Goal: Information Seeking & Learning: Find contact information

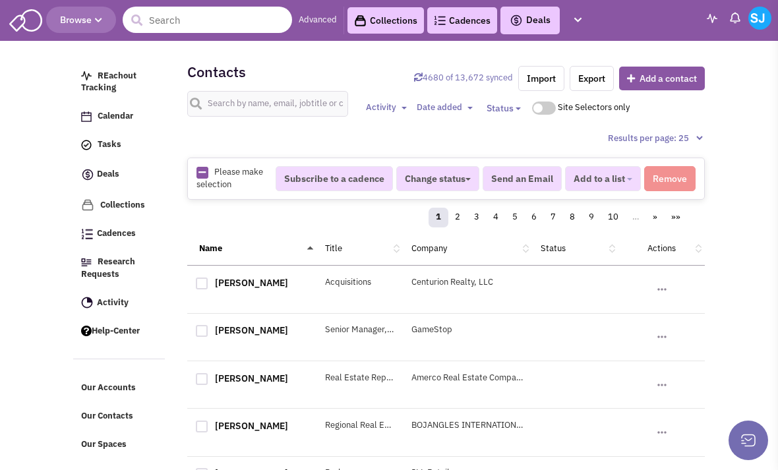
click at [231, 31] on input "text" at bounding box center [207, 20] width 169 height 26
type input "Inspire"
click at [136, 20] on button "submit" at bounding box center [137, 21] width 20 height 20
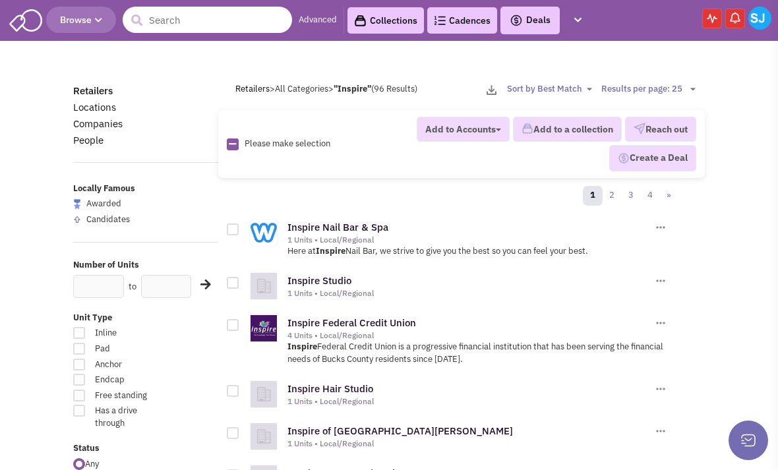
click at [187, 15] on input "text" at bounding box center [207, 20] width 169 height 26
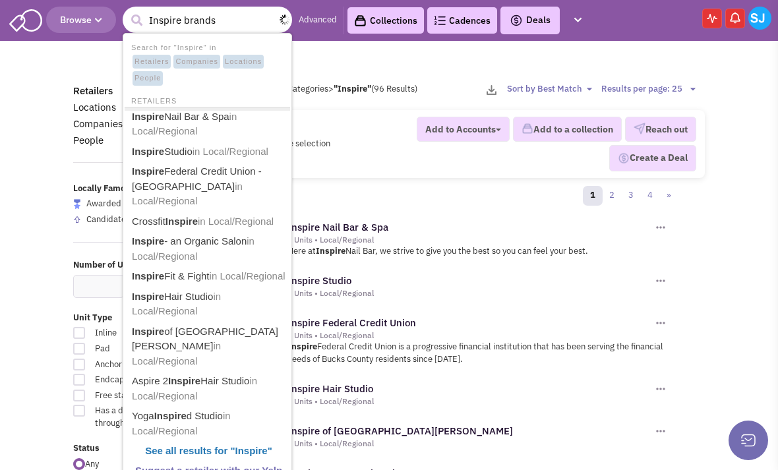
type input "Inspire brands"
click at [136, 20] on button "submit" at bounding box center [137, 21] width 20 height 20
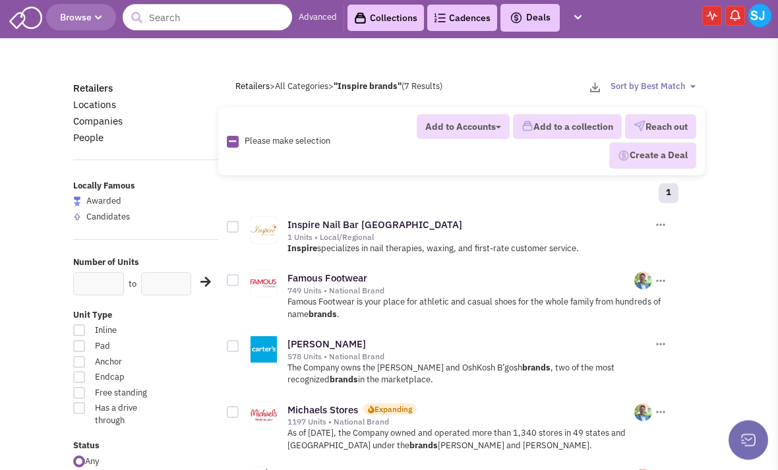
scroll to position [3, 0]
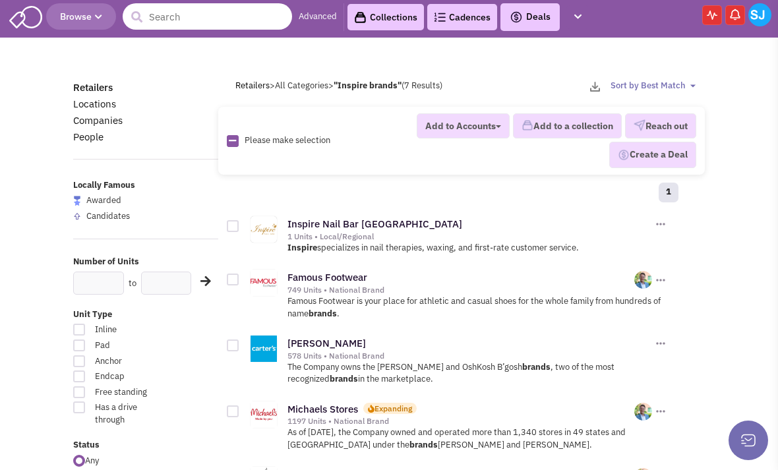
click at [162, 11] on input "text" at bounding box center [207, 16] width 169 height 26
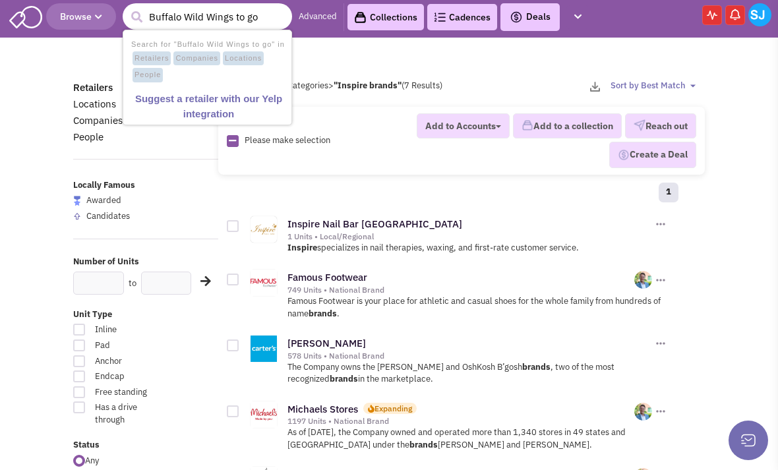
type input "Buffalo Wild Wings to go"
click at [136, 17] on button "submit" at bounding box center [137, 17] width 20 height 20
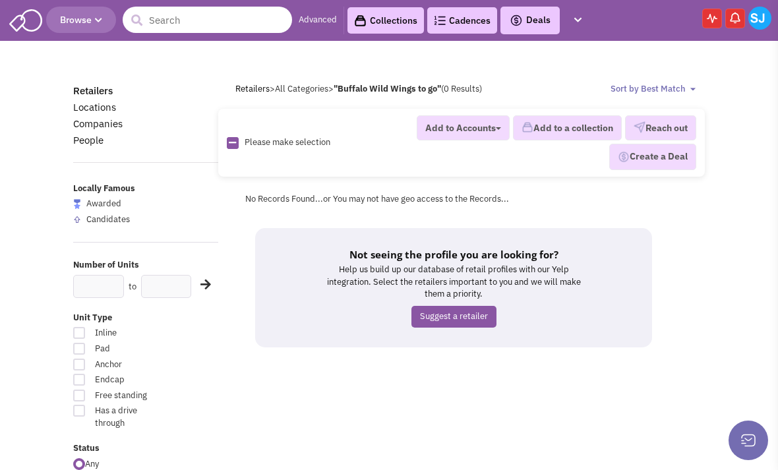
click at [162, 14] on input "text" at bounding box center [207, 20] width 169 height 26
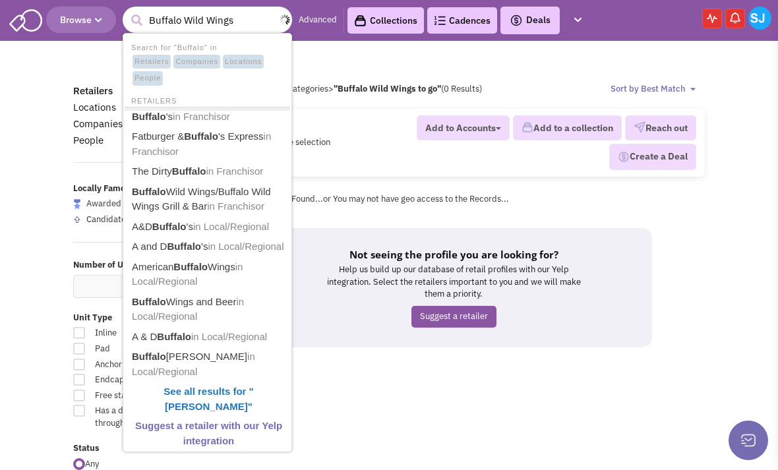
type input "Buffalo Wild Wings"
click at [136, 20] on button "submit" at bounding box center [137, 21] width 20 height 20
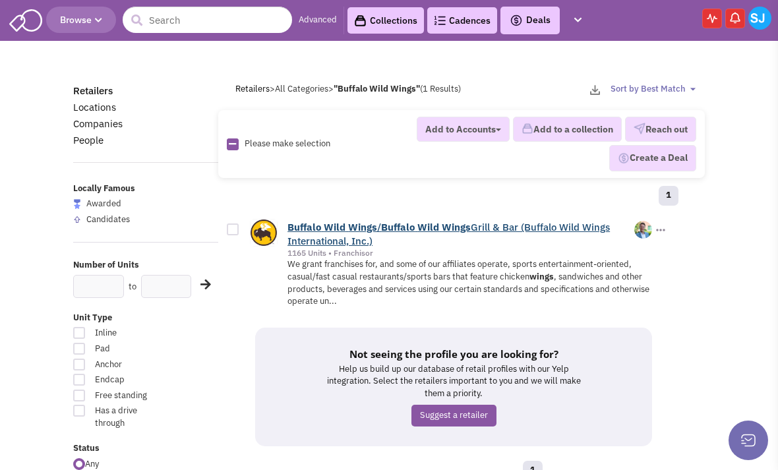
click at [446, 221] on b "Wings" at bounding box center [456, 227] width 29 height 13
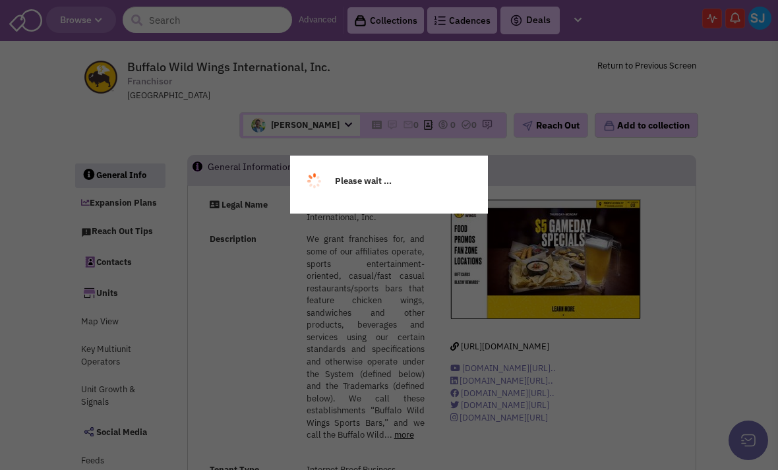
select select
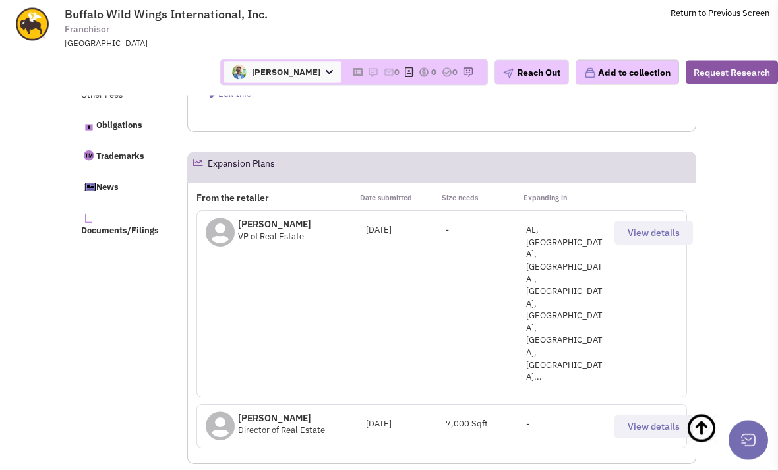
scroll to position [724, 0]
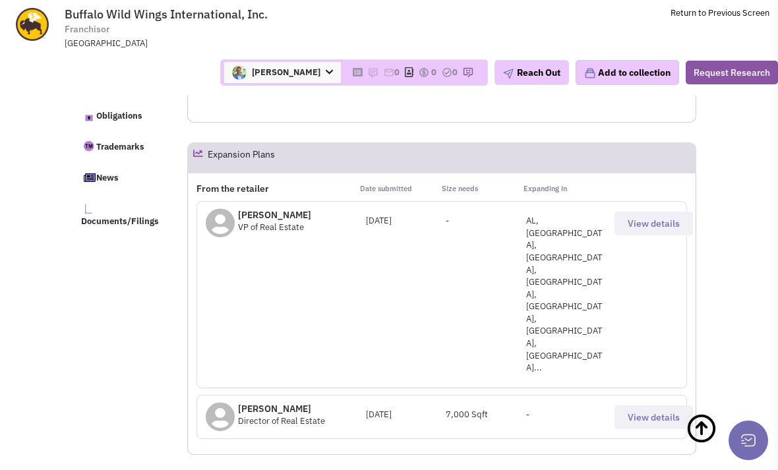
select select
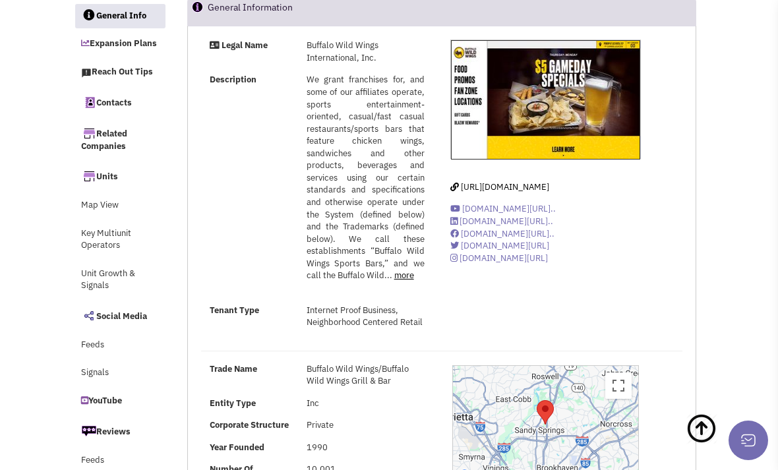
scroll to position [0, 0]
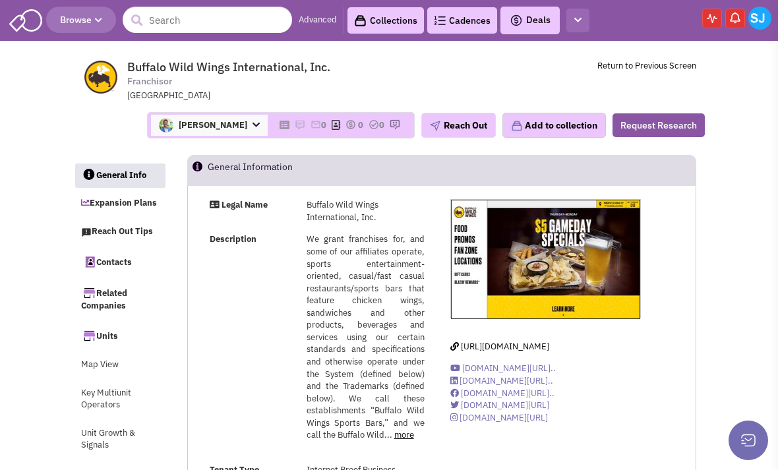
click at [575, 20] on icon "button" at bounding box center [577, 20] width 7 height 9
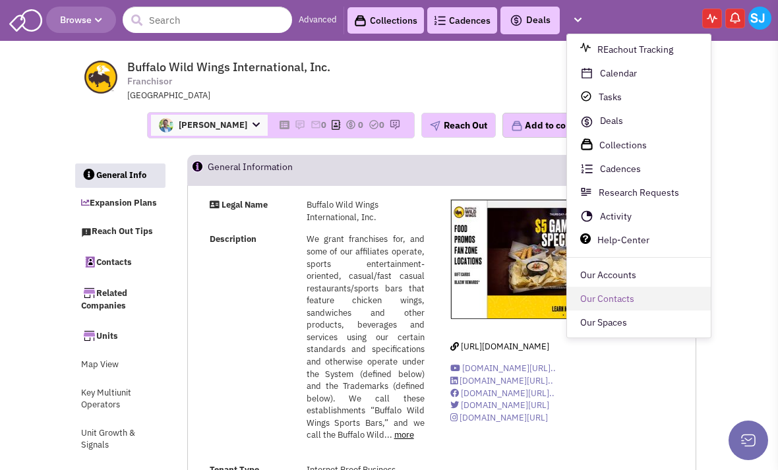
click at [636, 302] on link "Our Contacts" at bounding box center [639, 299] width 144 height 24
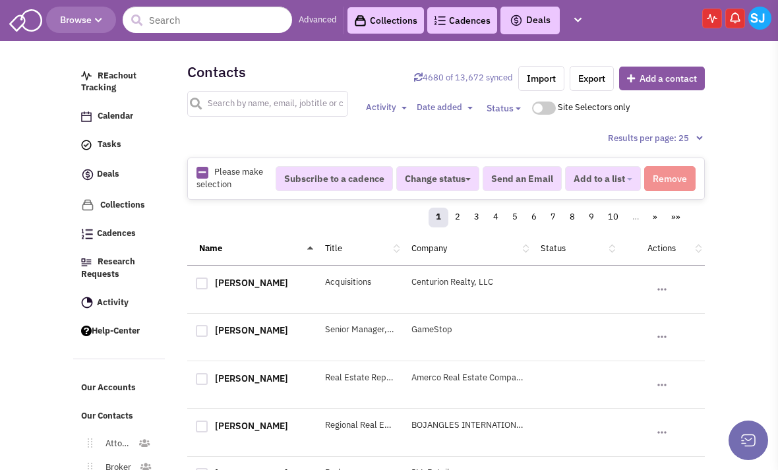
click at [232, 98] on input "text" at bounding box center [267, 104] width 161 height 26
type input "Inspire"
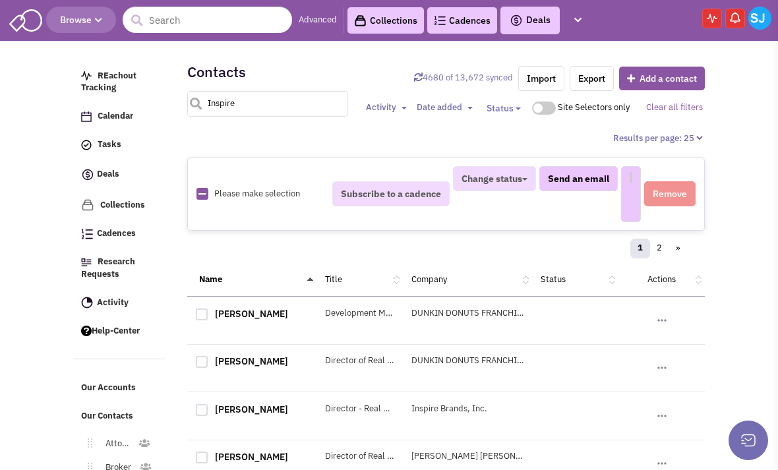
select select
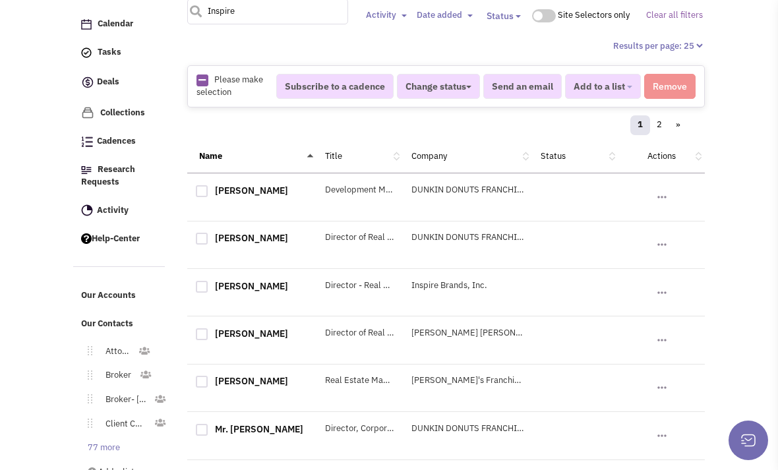
scroll to position [105, 0]
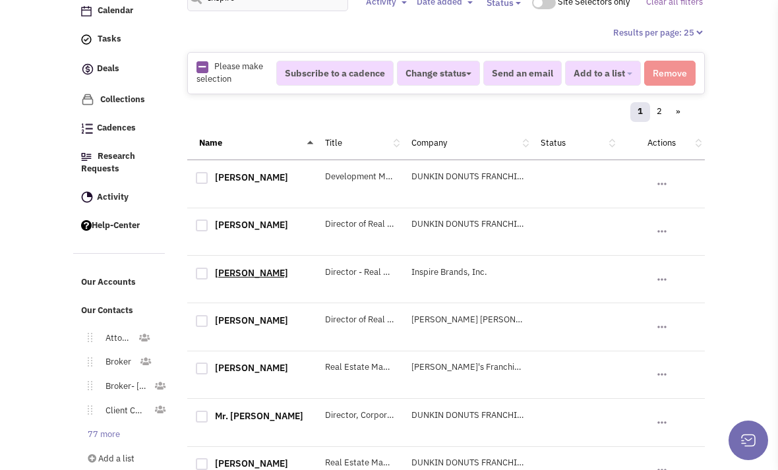
click at [239, 272] on link "[PERSON_NAME]" at bounding box center [251, 273] width 73 height 12
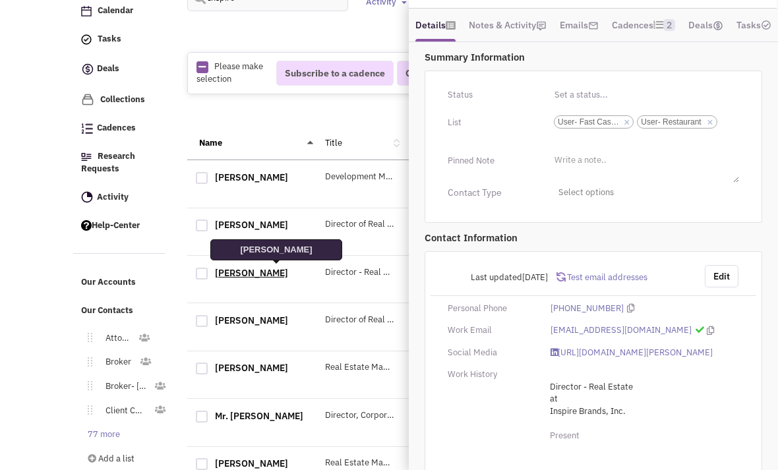
scroll to position [193, 0]
click at [625, 283] on span "Test email addresses" at bounding box center [606, 277] width 82 height 11
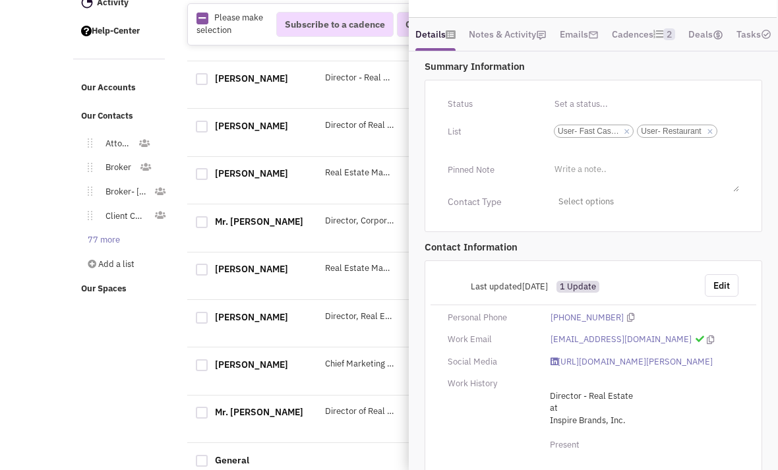
scroll to position [186, 0]
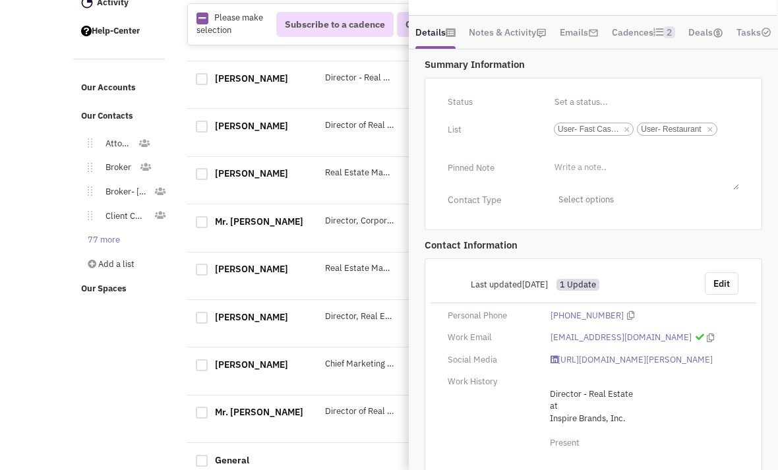
click at [590, 426] on span "Inspire Brands, Inc." at bounding box center [655, 419] width 211 height 13
click at [596, 438] on div "Director - Real Estate at Inspire Brands, Inc. Present" at bounding box center [644, 419] width 188 height 61
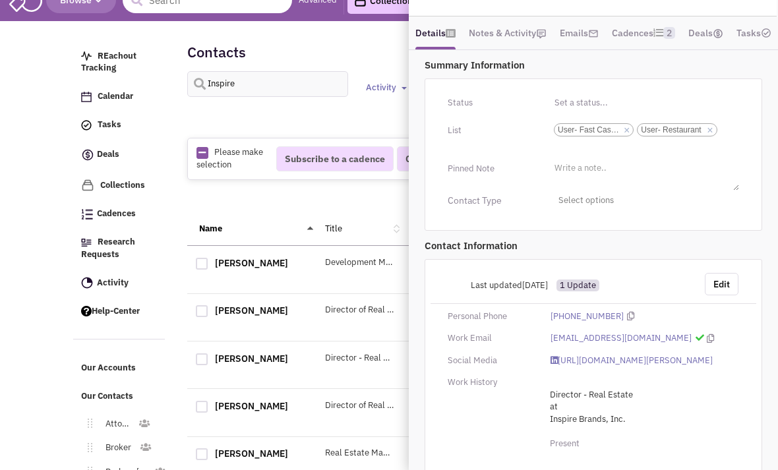
scroll to position [0, 0]
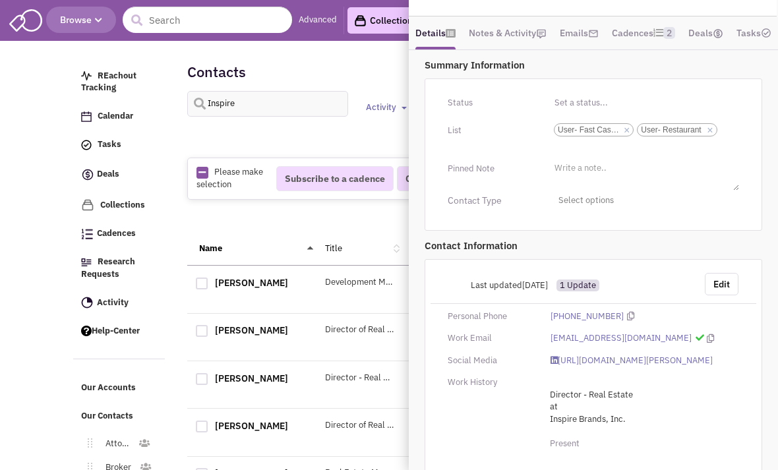
click at [623, 322] on div "Last updated [DATE] 1 Update 1 email address confirmed active Edit Personal Pho…" at bounding box center [592, 372] width 337 height 227
click at [627, 320] on icon at bounding box center [630, 316] width 7 height 9
click at [706, 343] on icon at bounding box center [709, 338] width 7 height 9
click at [258, 214] on div "1 2 »" at bounding box center [446, 219] width 500 height 26
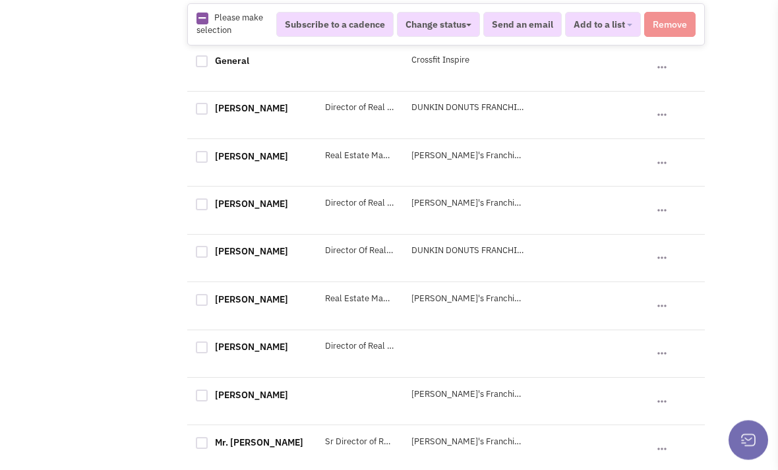
scroll to position [701, 0]
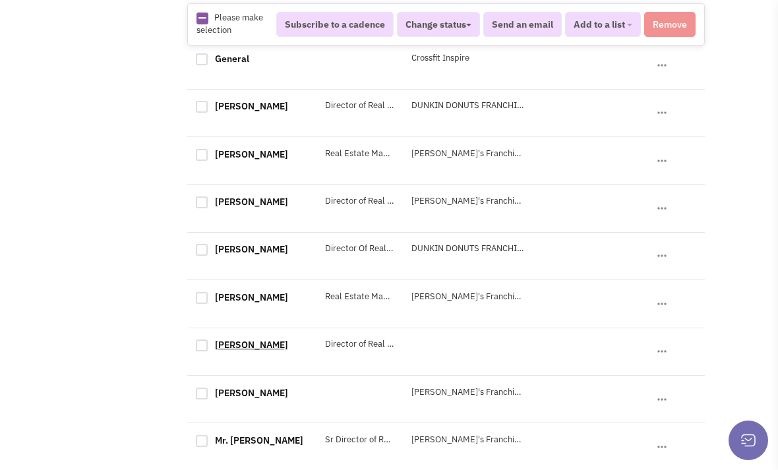
click at [247, 351] on link "[PERSON_NAME]" at bounding box center [251, 345] width 73 height 12
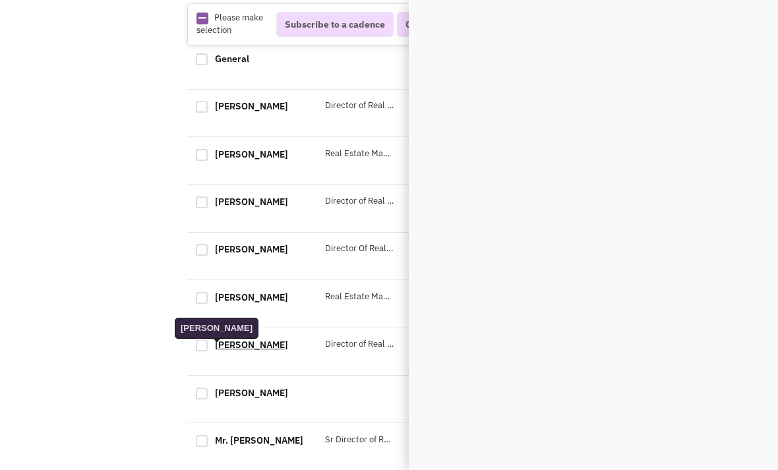
scroll to position [0, 0]
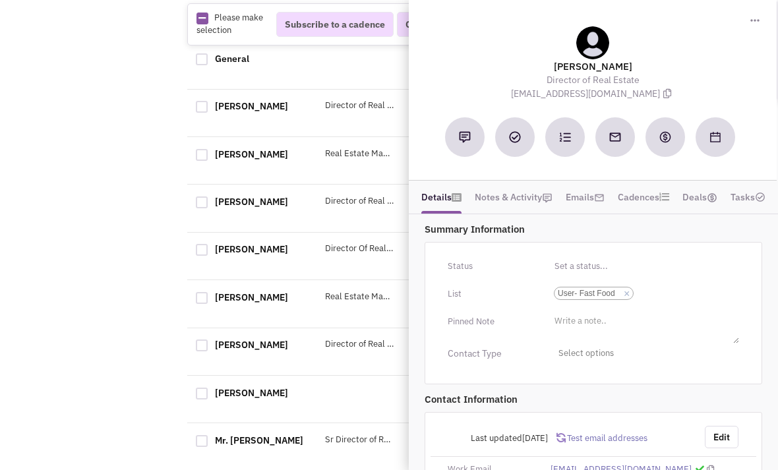
click at [614, 432] on span "Test email addresses" at bounding box center [606, 437] width 82 height 11
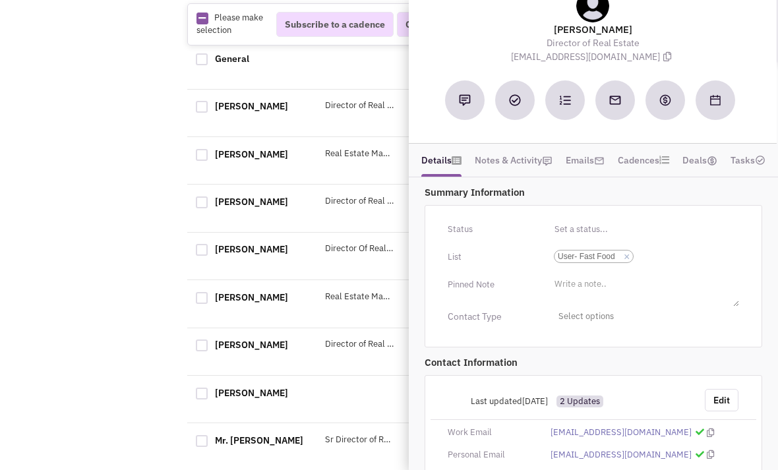
scroll to position [36, 0]
click at [722, 391] on button "Edit" at bounding box center [721, 400] width 34 height 22
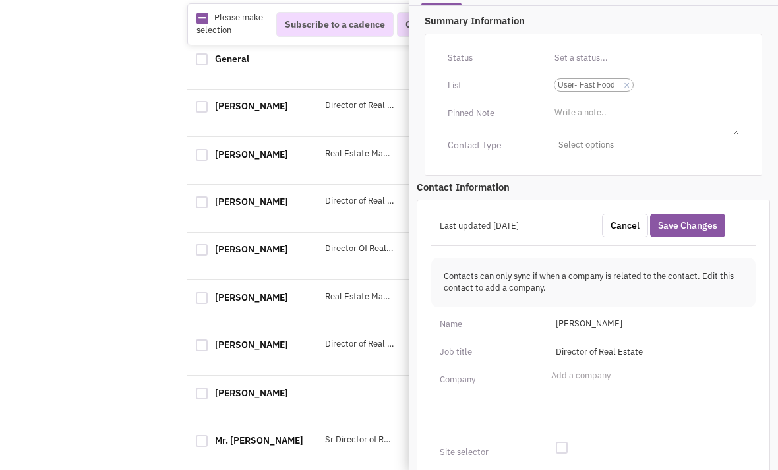
scroll to position [223, 0]
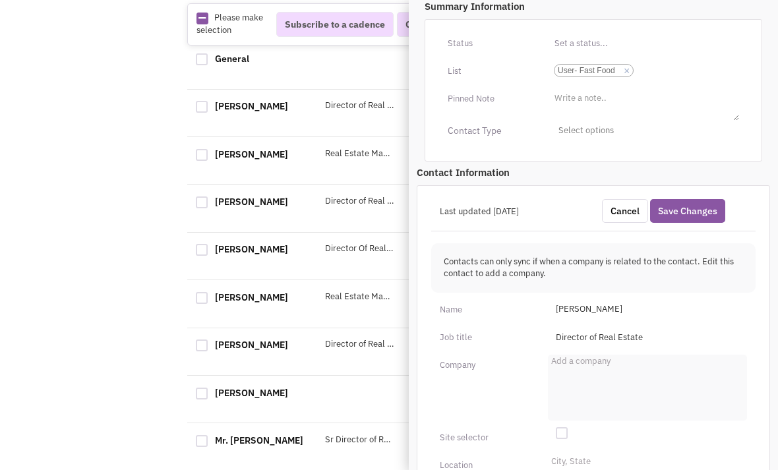
click at [618, 369] on ul "Add a company" at bounding box center [647, 388] width 199 height 66
click at [0, 0] on select "Add a company" at bounding box center [0, 0] width 0 height 0
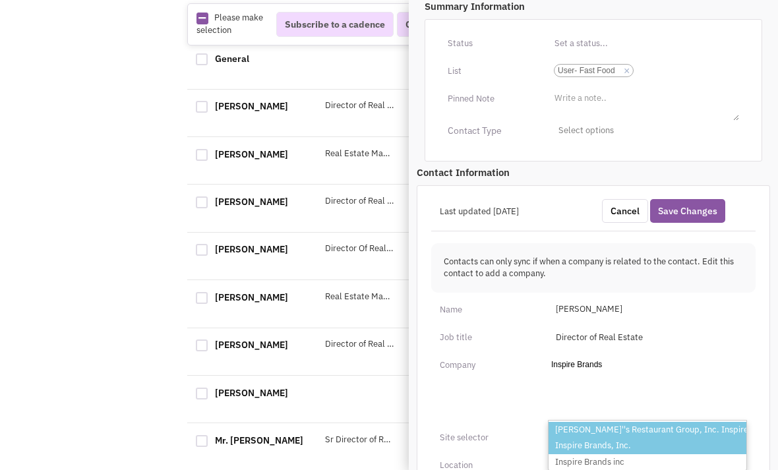
type input "Inspire Brands"
click at [618, 442] on li "Inspire Brands, Inc." at bounding box center [647, 446] width 198 height 16
click at [0, 0] on select "Add a company Inspire Brands Arby''s Restaurant Group, Inc. Inspire Brands Insp…" at bounding box center [0, 0] width 0 height 0
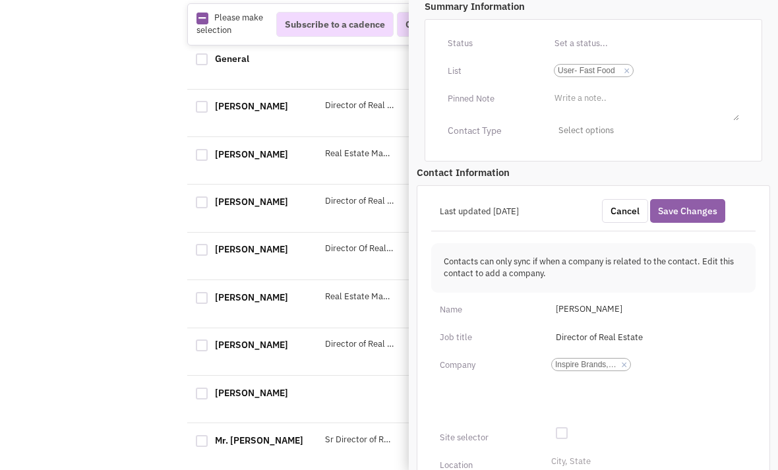
click at [687, 210] on button "Save Changes" at bounding box center [687, 211] width 75 height 24
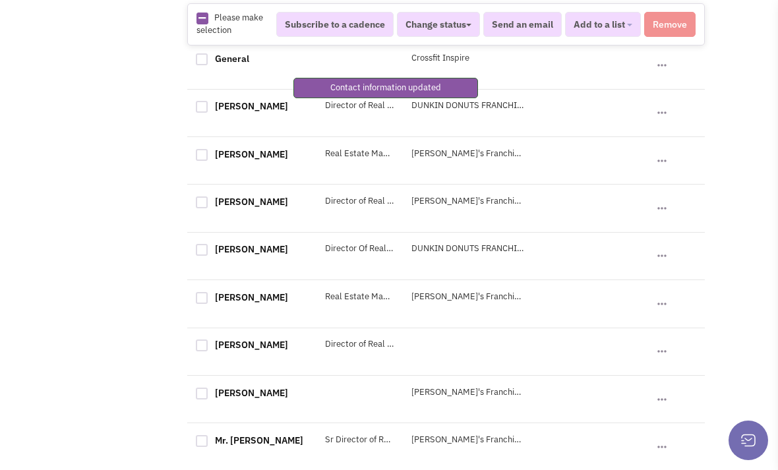
scroll to position [129, 0]
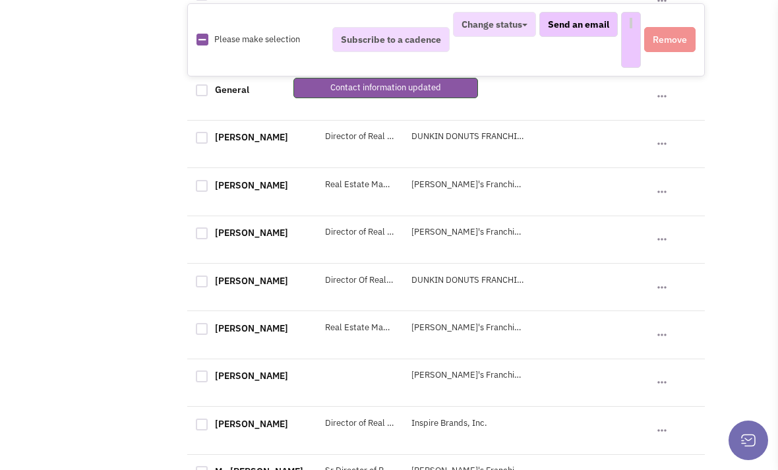
select select
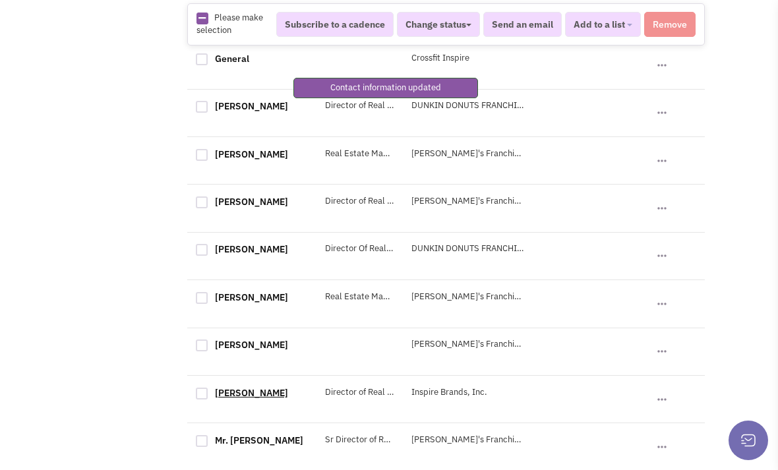
click at [248, 399] on link "[PERSON_NAME]" at bounding box center [251, 393] width 73 height 12
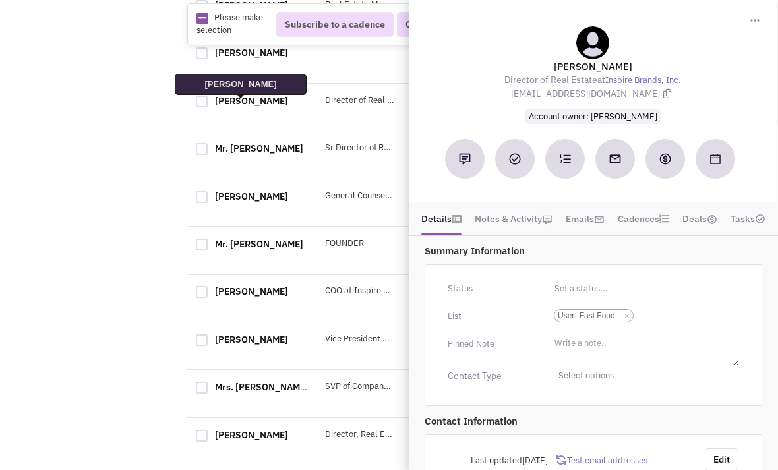
scroll to position [72, 0]
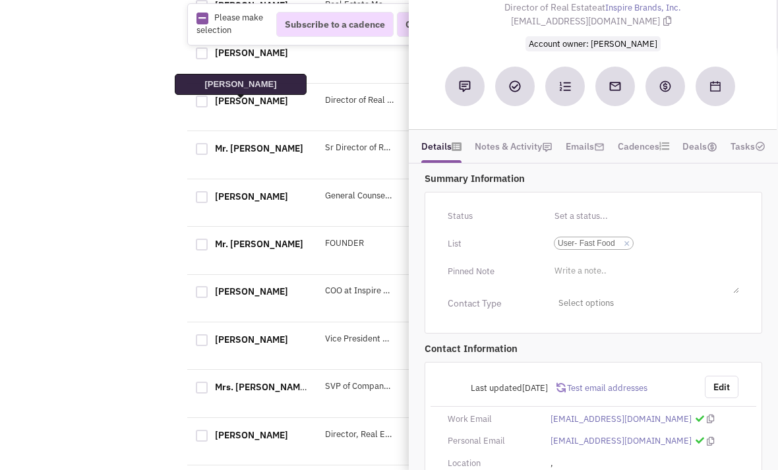
click at [670, 404] on div "Last updated [DATE] Test email addresses Edit Work Email [EMAIL_ADDRESS][DOMAIN…" at bounding box center [592, 475] width 337 height 227
click at [667, 427] on div "Last updated [DATE] Test email addresses Edit Work Email [EMAIL_ADDRESS][DOMAIN…" at bounding box center [592, 475] width 337 height 227
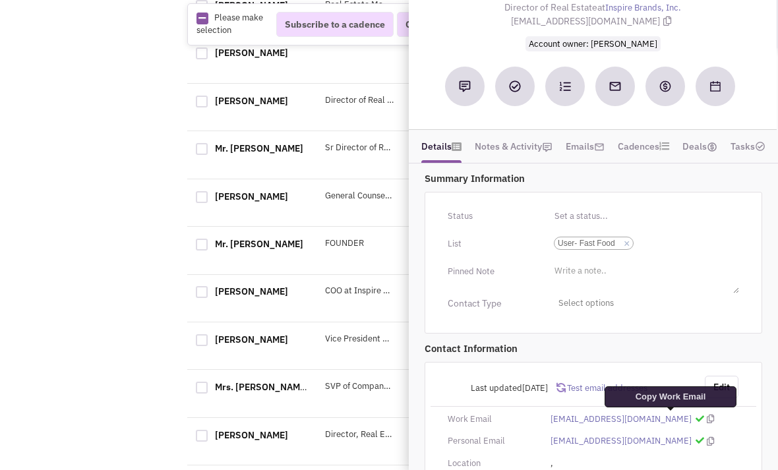
click at [706, 420] on icon at bounding box center [709, 419] width 7 height 9
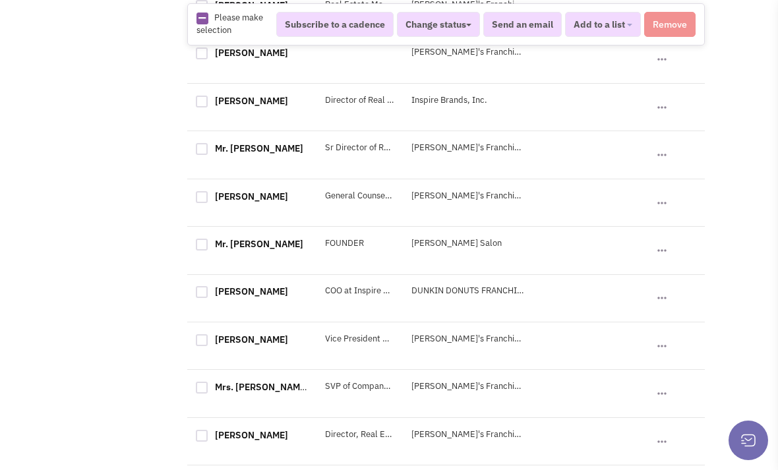
scroll to position [994, 0]
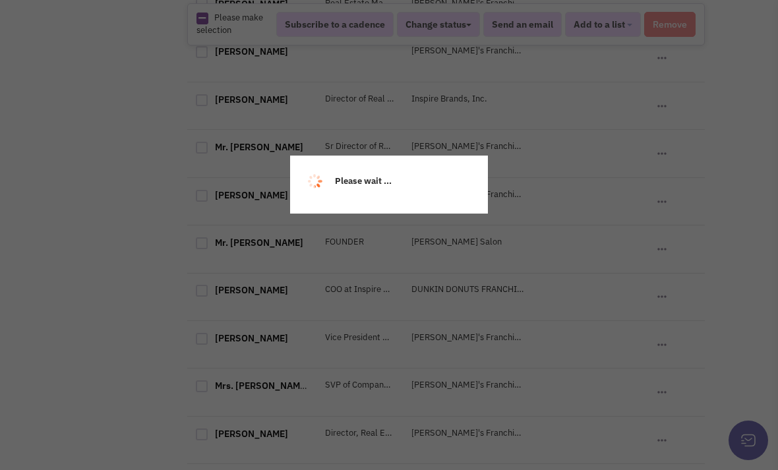
scroll to position [128, 0]
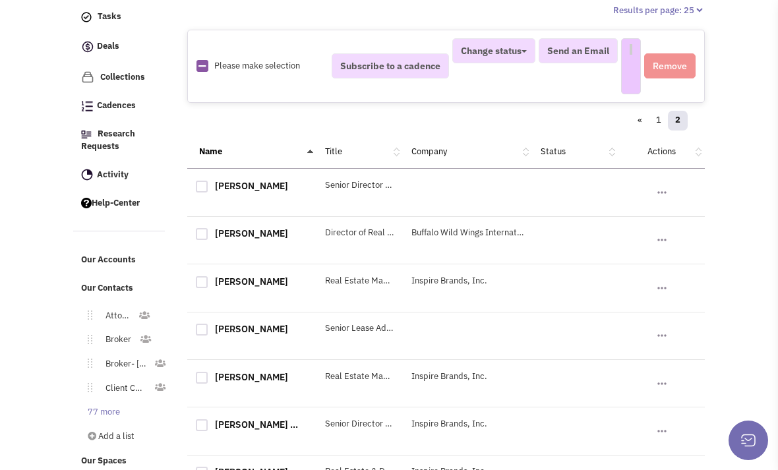
select select
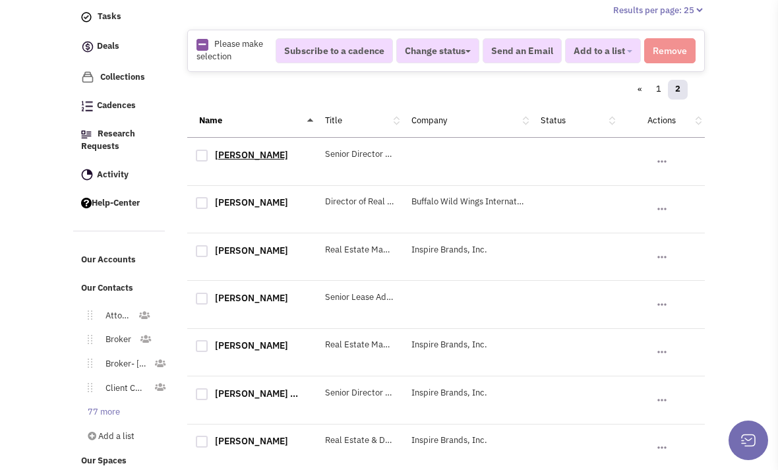
click at [232, 159] on link "[PERSON_NAME]" at bounding box center [251, 155] width 73 height 12
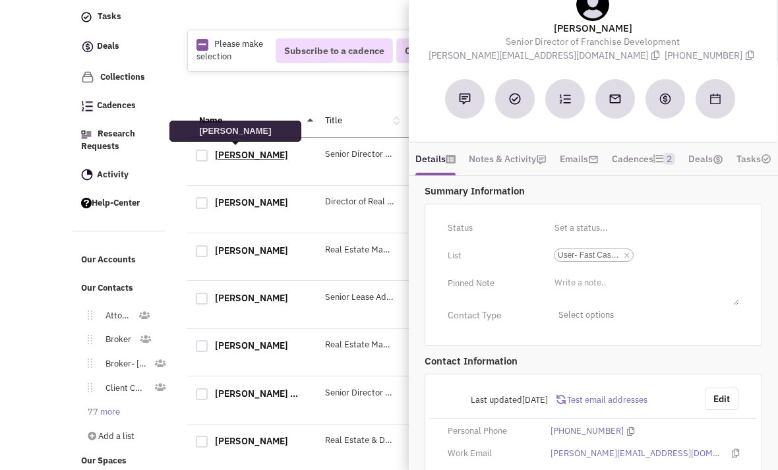
scroll to position [41, 0]
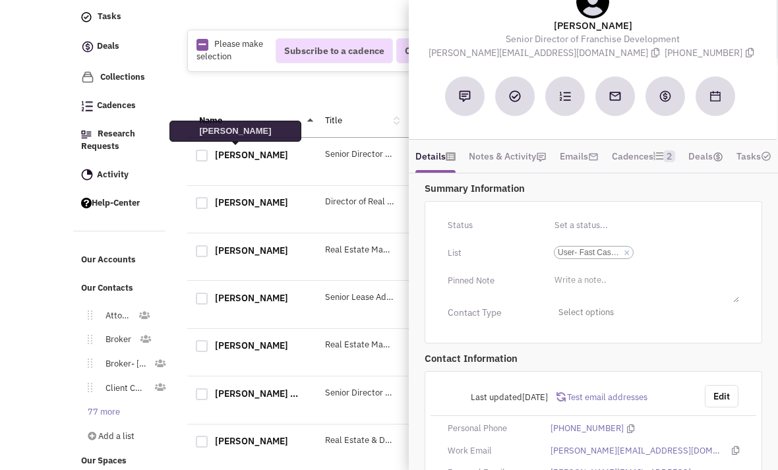
click at [615, 403] on span "Test email addresses" at bounding box center [606, 396] width 82 height 11
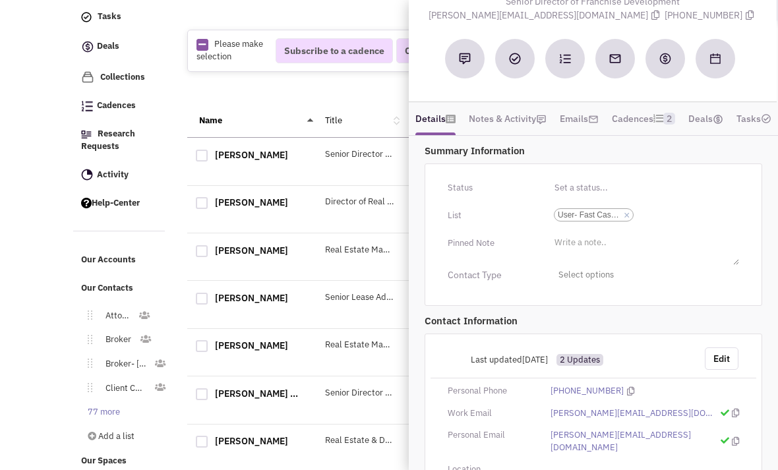
scroll to position [78, 0]
click at [717, 370] on button "Edit" at bounding box center [721, 359] width 34 height 22
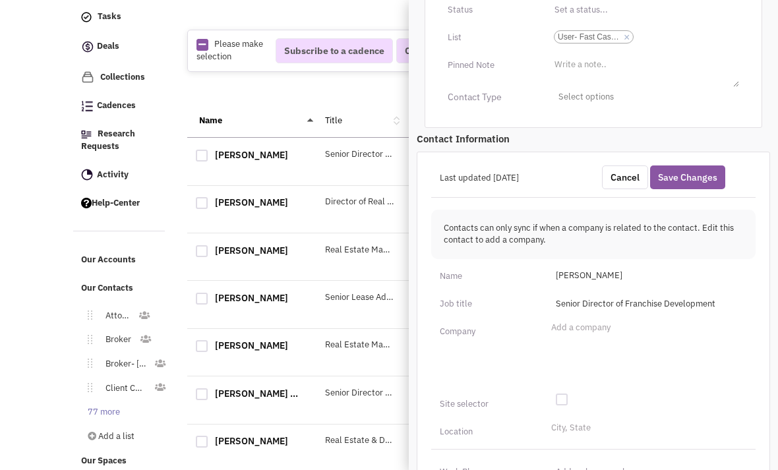
scroll to position [263, 0]
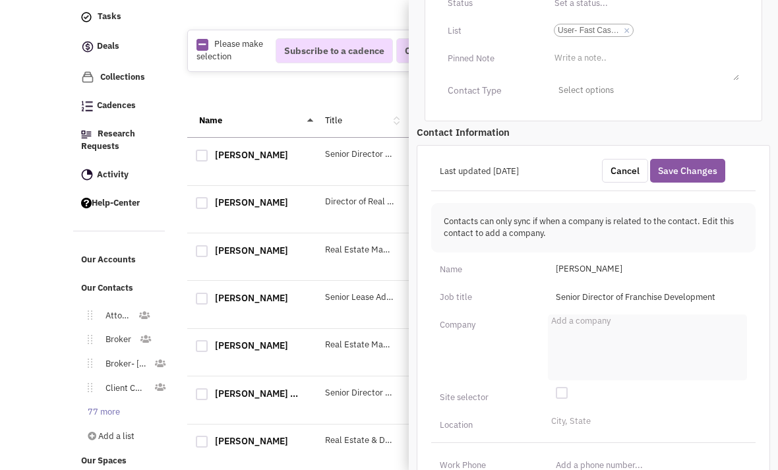
click at [655, 349] on ul "Add a company" at bounding box center [647, 347] width 199 height 66
click at [0, 0] on select "Add a company" at bounding box center [0, 0] width 0 height 0
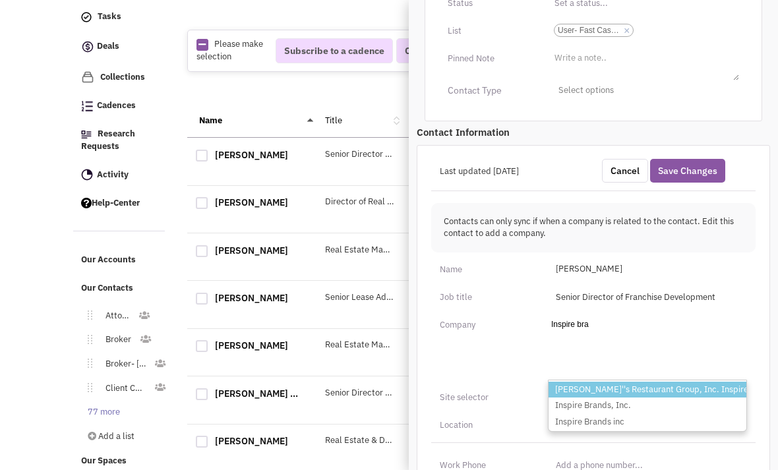
type input "Inspire bra"
click at [625, 414] on li "Inspire Brands, Inc." at bounding box center [647, 405] width 198 height 16
click at [0, 0] on select "Add a company Inspire bra Arby''s Restaurant Group, Inc. Inspire Brands Inspire…" at bounding box center [0, 0] width 0 height 0
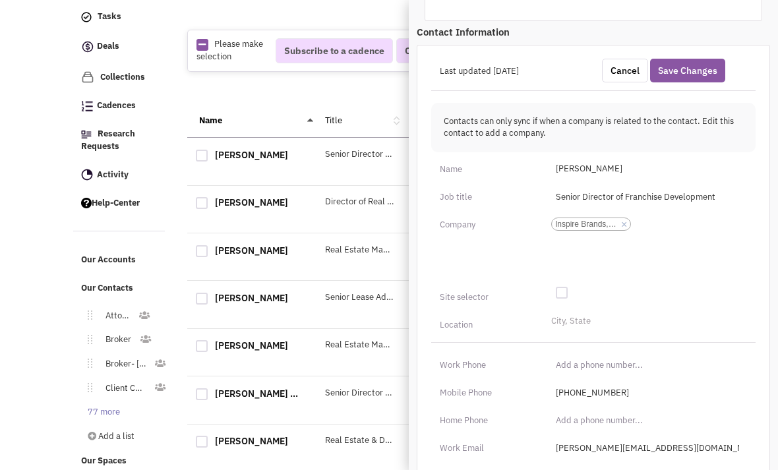
scroll to position [364, 0]
click at [697, 82] on button "Save Changes" at bounding box center [687, 70] width 75 height 24
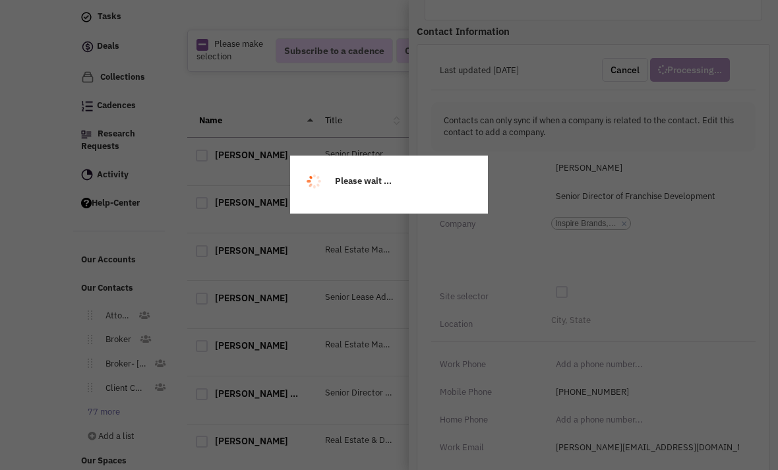
scroll to position [171, 0]
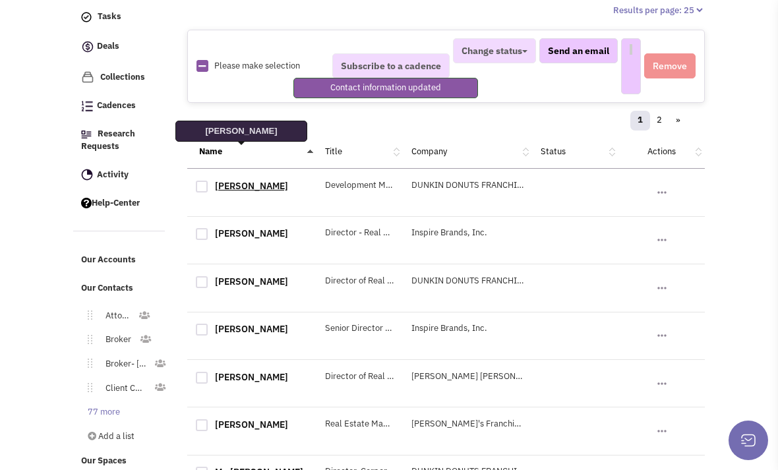
click at [237, 180] on link "[PERSON_NAME]" at bounding box center [251, 186] width 73 height 12
select select
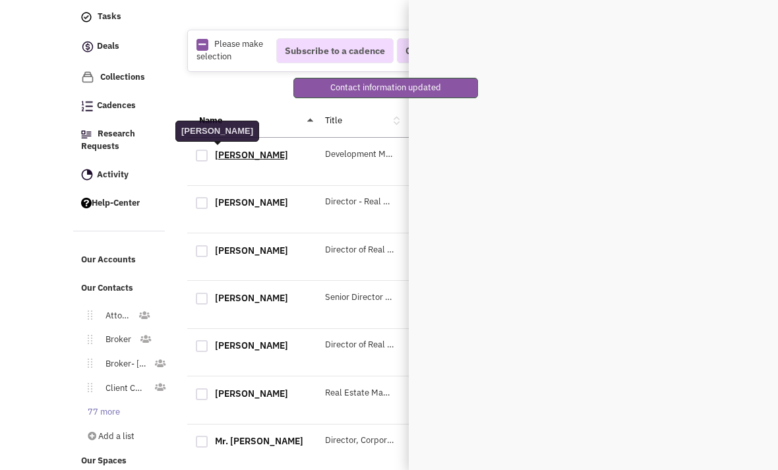
scroll to position [0, 0]
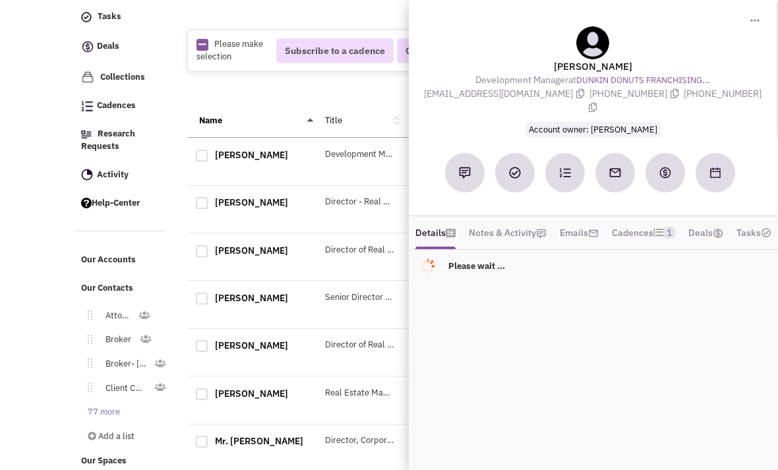
click at [353, 359] on div "[PERSON_NAME] Director of Real Estate, West at Inspire Brands [PERSON_NAME] [PE…" at bounding box center [445, 352] width 517 height 47
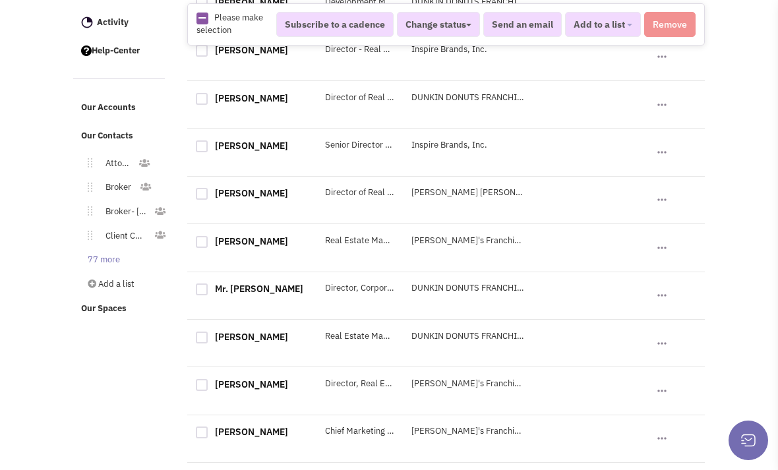
scroll to position [279, 0]
click at [237, 136] on div "[PERSON_NAME] Senior Director of Franchise Development Inspire Brands, Inc. No …" at bounding box center [445, 153] width 517 height 47
click at [236, 151] on link "[PERSON_NAME]" at bounding box center [251, 146] width 73 height 12
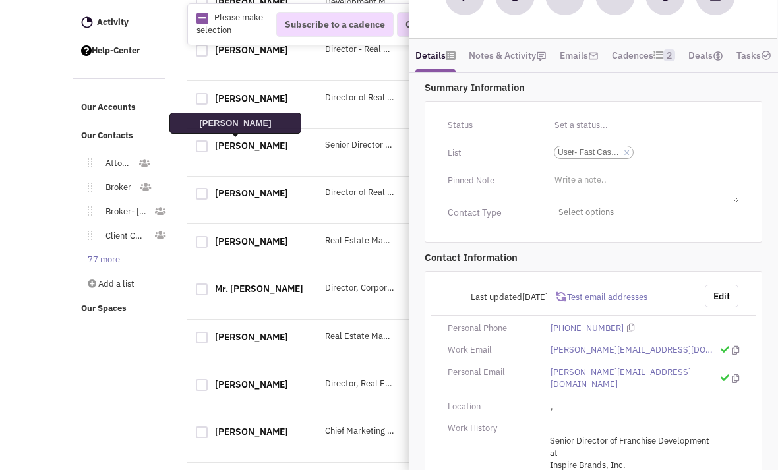
scroll to position [163, 0]
click at [675, 360] on div "Last updated [DATE] Test email addresses Edit Personal Phone [PHONE_NUMBER] Wor…" at bounding box center [592, 402] width 337 height 262
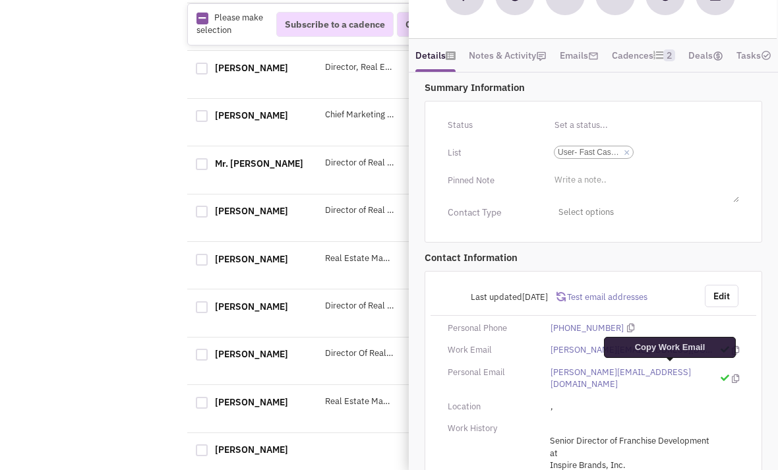
click at [732, 355] on icon at bounding box center [735, 350] width 7 height 9
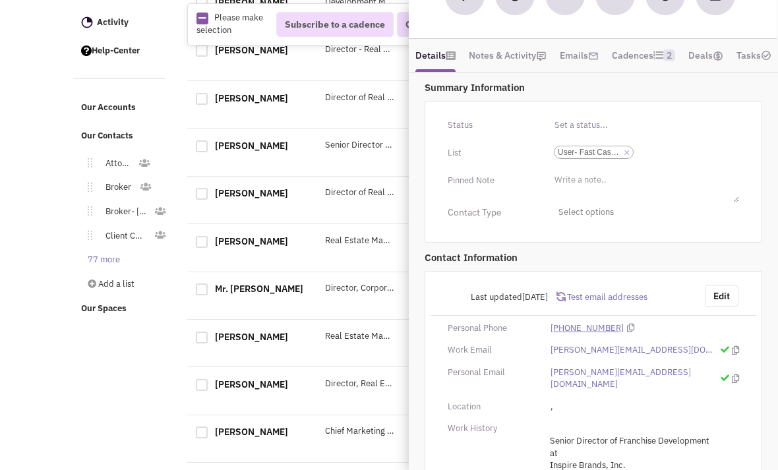
click at [609, 335] on link "[PHONE_NUMBER]" at bounding box center [586, 328] width 73 height 13
click at [627, 332] on icon at bounding box center [630, 328] width 7 height 9
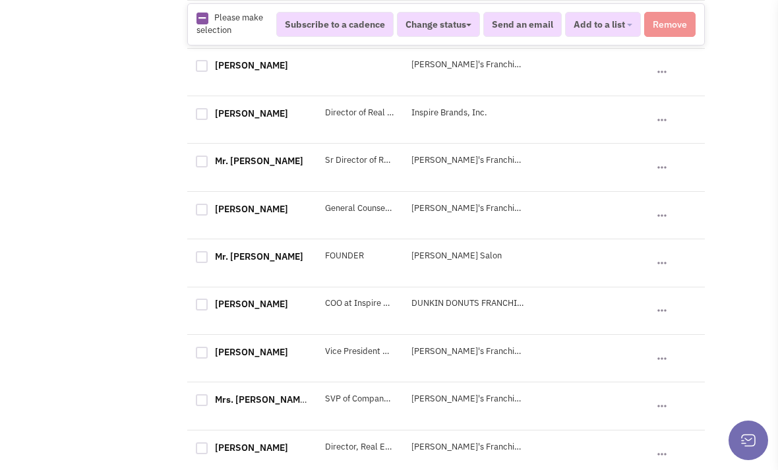
scroll to position [994, 0]
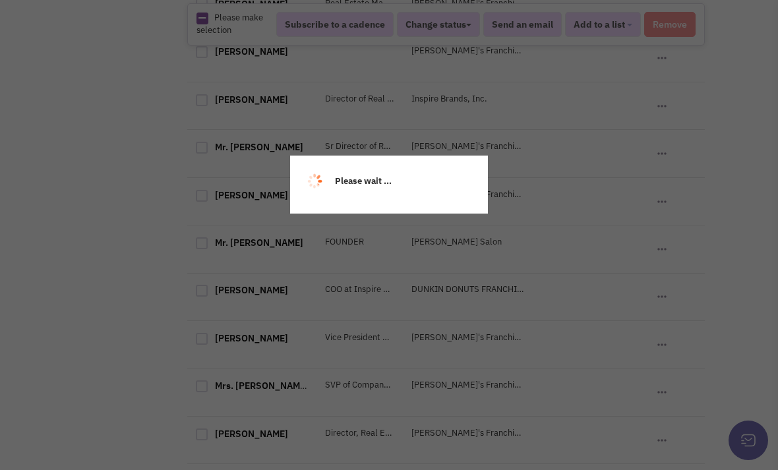
scroll to position [128, 0]
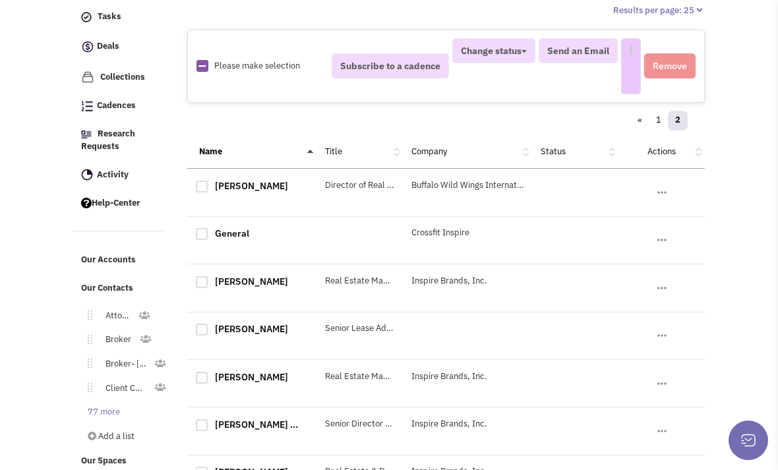
select select
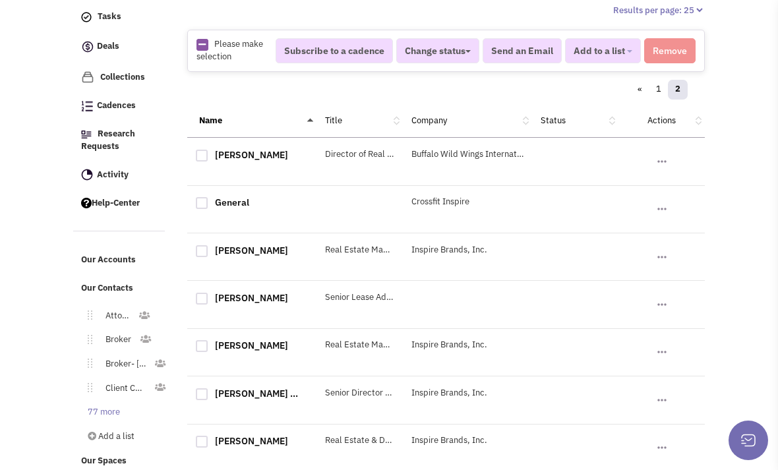
click at [247, 314] on div "[PERSON_NAME] Senior Lease Admin- [PERSON_NAME] &amp; [PERSON_NAME] [PERSON_NAM…" at bounding box center [445, 304] width 517 height 47
click at [228, 292] on link "[PERSON_NAME]" at bounding box center [251, 298] width 73 height 12
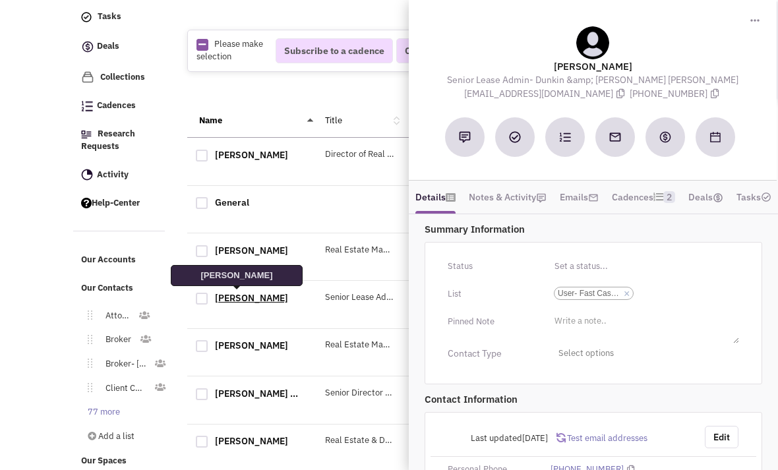
scroll to position [0, 0]
click at [724, 444] on button "Edit" at bounding box center [721, 437] width 34 height 22
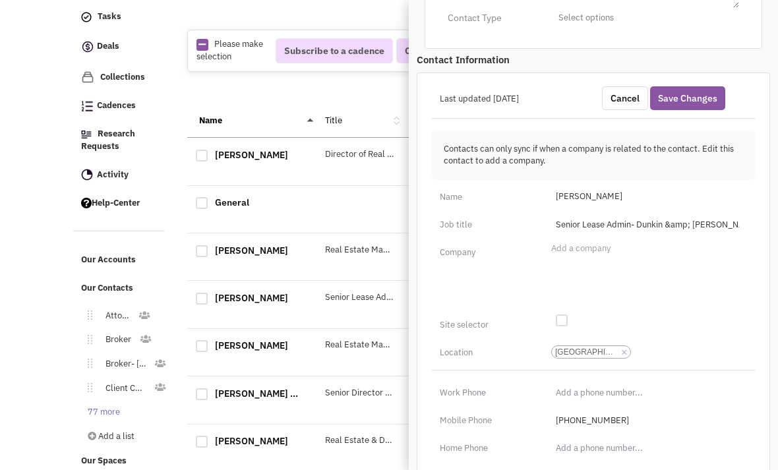
scroll to position [343, 0]
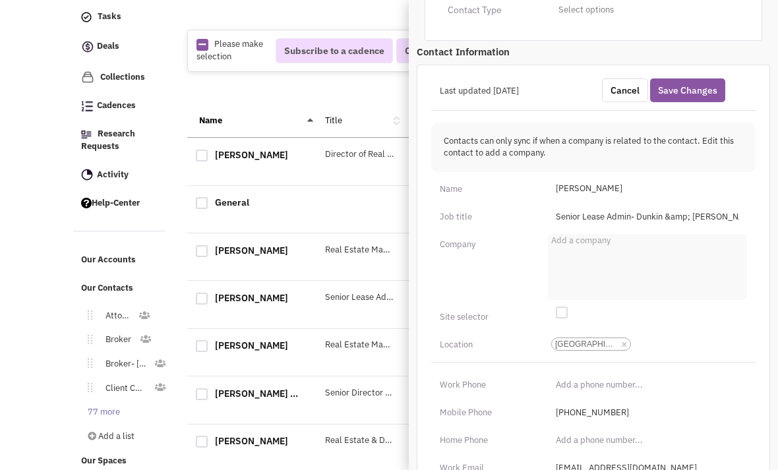
click at [694, 282] on ul "Add a company" at bounding box center [647, 267] width 199 height 66
click at [0, 0] on select "Add a company" at bounding box center [0, 0] width 0 height 0
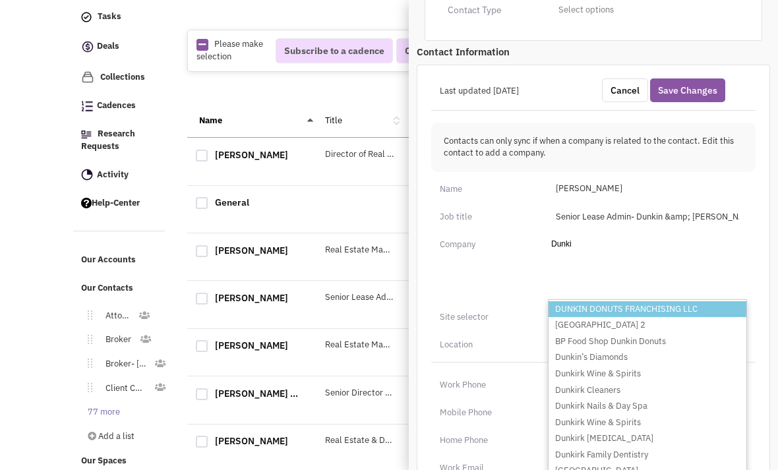
type input "Dunki"
click at [681, 318] on li "DUNKIN DONUTS FRANCHISING LLC" at bounding box center [647, 309] width 198 height 16
click at [0, 0] on select "Add a company Dunki DUNKIN DONUTS FRANCHISING LLC [GEOGRAPHIC_DATA] 2 BP Food S…" at bounding box center [0, 0] width 0 height 0
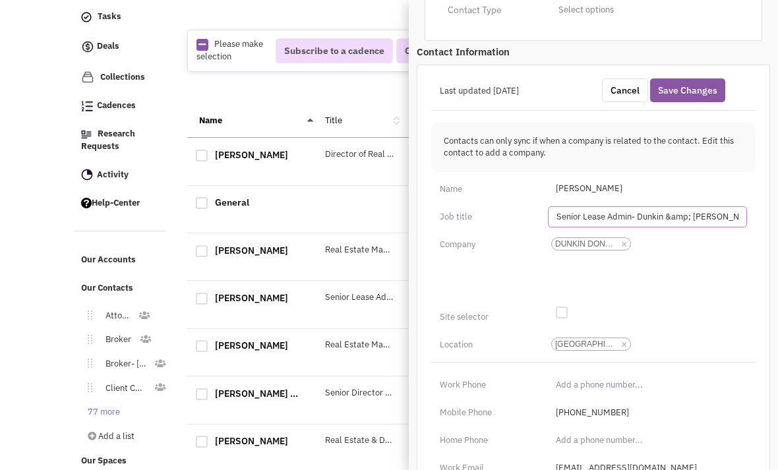
click at [731, 227] on input "Senior Lease Admin- Dunkin &amp; [PERSON_NAME] [PERSON_NAME]" at bounding box center [647, 216] width 199 height 21
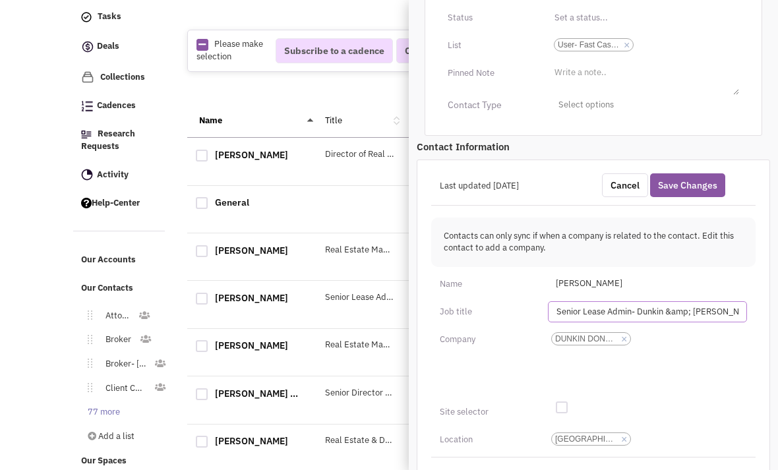
scroll to position [250, 0]
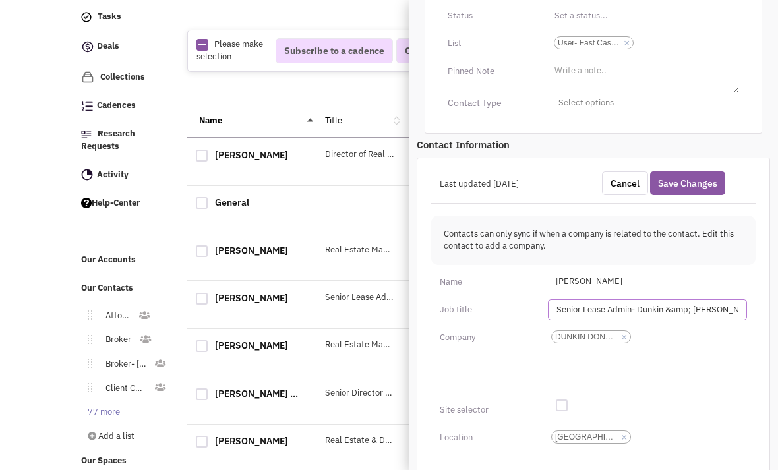
click at [683, 320] on input "Senior Lease Admin- Dunkin &amp; [PERSON_NAME] [PERSON_NAME]" at bounding box center [647, 309] width 199 height 21
click at [690, 320] on input "Senior Lease Admin- Dunkin &amp; [PERSON_NAME] [PERSON_NAME]" at bounding box center [647, 309] width 199 height 21
type input "Senior Lease Admin- Dunkin & [PERSON_NAME] [PERSON_NAME]"
click at [662, 195] on button "Save Changes" at bounding box center [687, 183] width 75 height 24
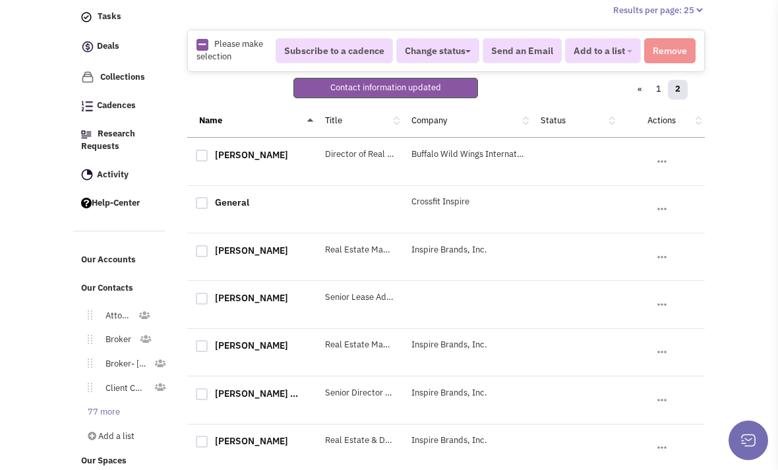
scroll to position [195, 0]
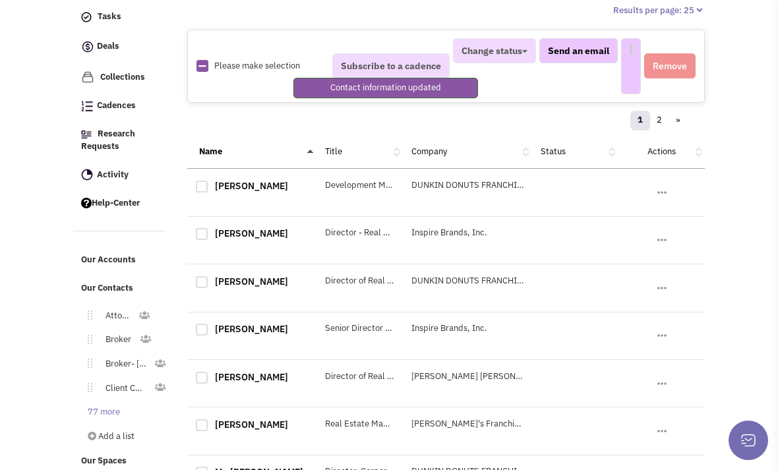
select select
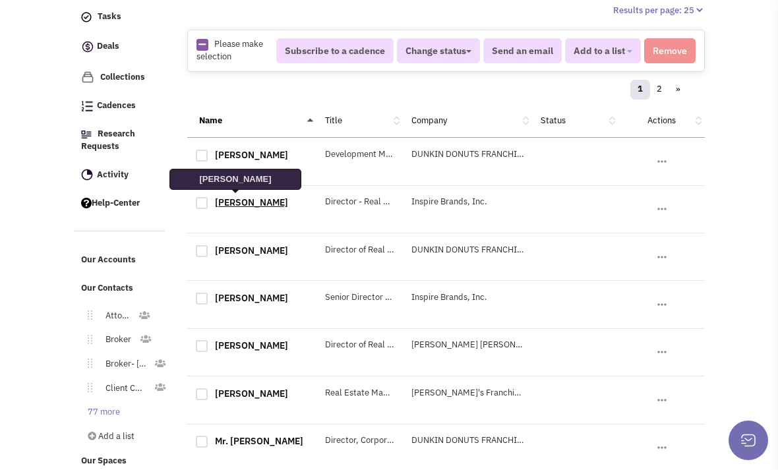
click at [218, 206] on link "[PERSON_NAME]" at bounding box center [251, 202] width 73 height 12
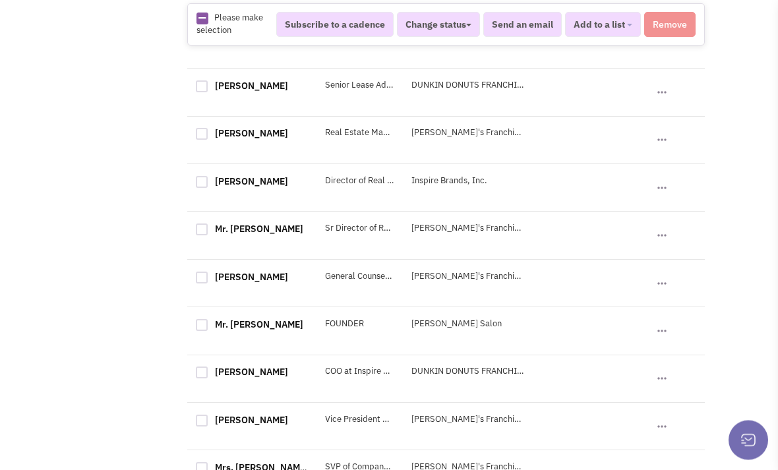
scroll to position [994, 0]
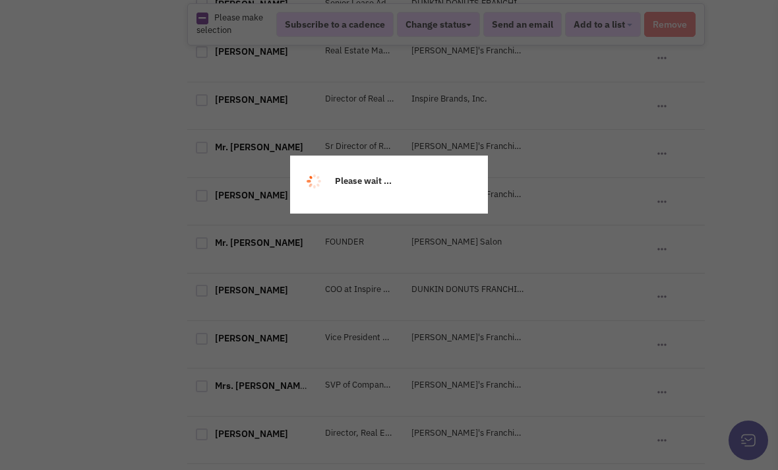
scroll to position [128, 0]
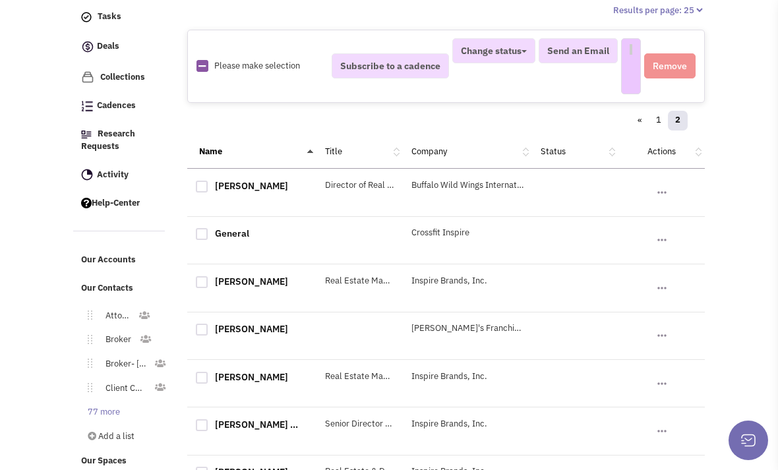
select select
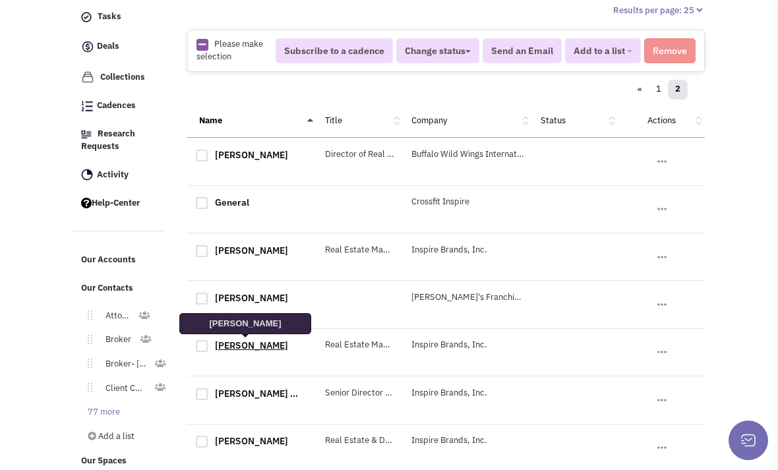
click at [237, 349] on link "[PERSON_NAME]" at bounding box center [251, 345] width 73 height 12
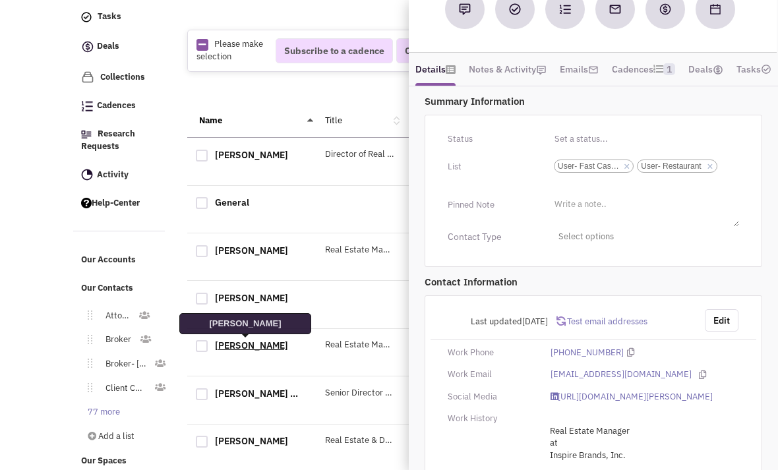
scroll to position [161, 0]
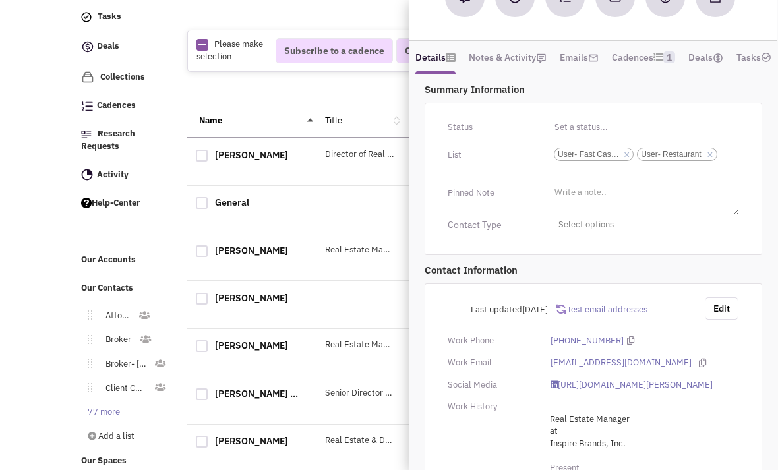
click at [623, 315] on span "Test email addresses" at bounding box center [606, 309] width 82 height 11
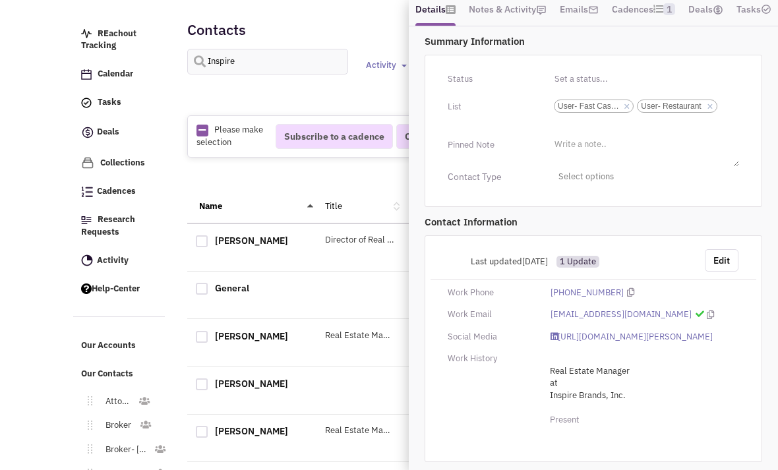
scroll to position [235, 0]
click at [706, 310] on icon at bounding box center [709, 314] width 7 height 9
click at [385, 234] on div "Director of Real Estate" at bounding box center [359, 240] width 86 height 13
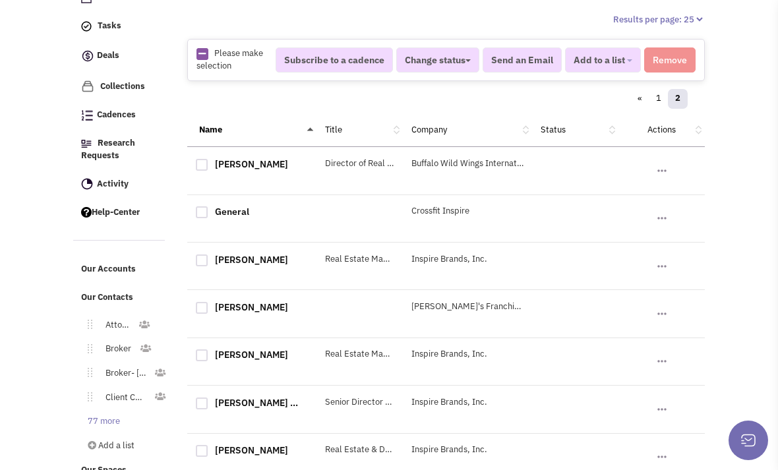
scroll to position [128, 0]
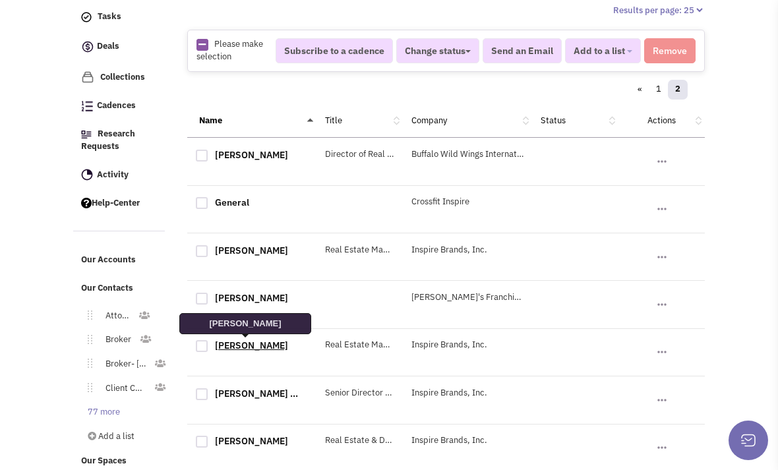
click at [249, 345] on link "[PERSON_NAME]" at bounding box center [251, 345] width 73 height 12
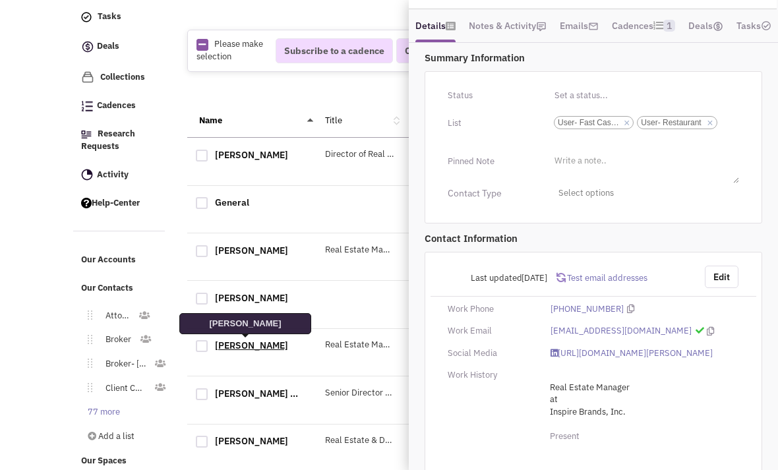
scroll to position [193, 0]
click at [627, 313] on icon at bounding box center [630, 308] width 7 height 9
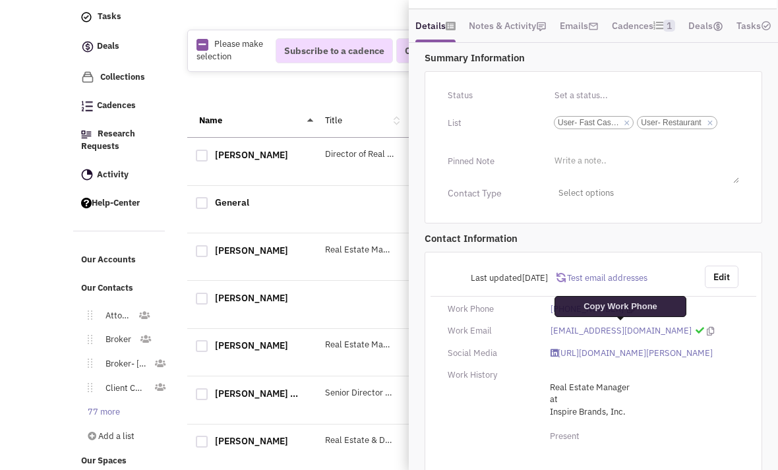
scroll to position [0, 0]
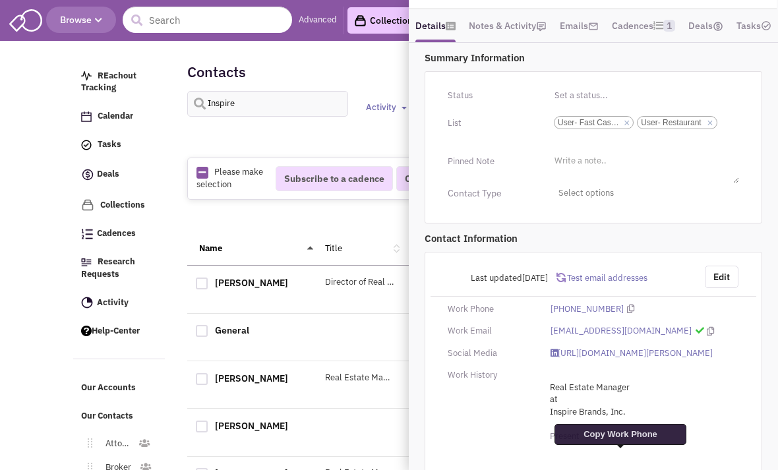
click at [43, 355] on body "Browse Advanced Collections Cadences 0 Deals Activity 1" at bounding box center [389, 319] width 778 height 639
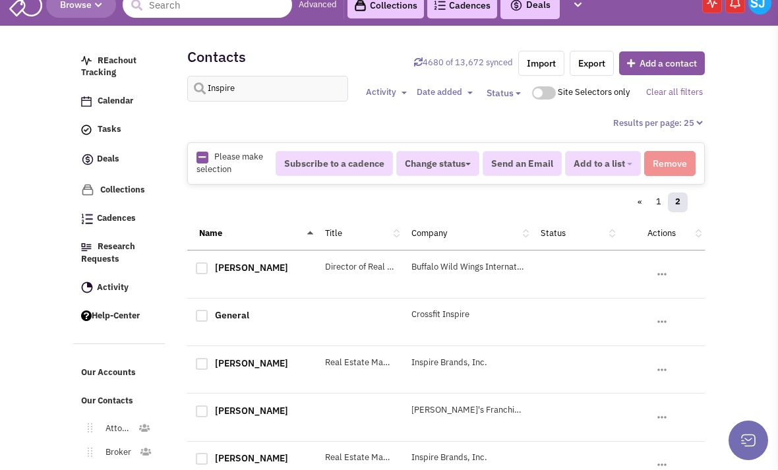
scroll to position [128, 0]
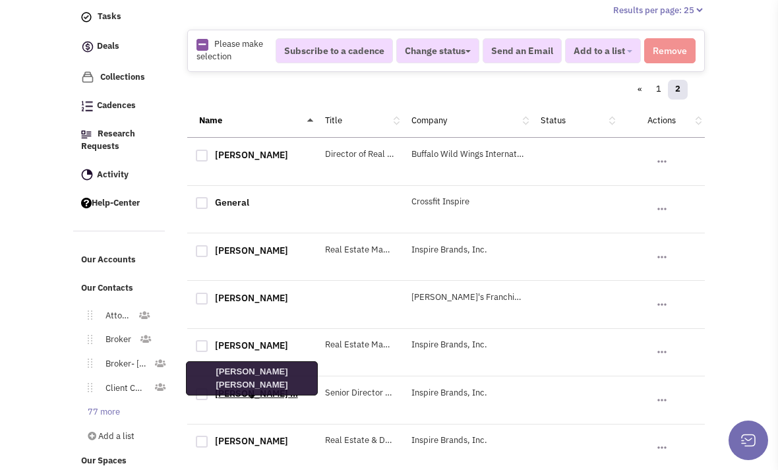
click at [234, 399] on link "[PERSON_NAME] ..." at bounding box center [256, 394] width 83 height 12
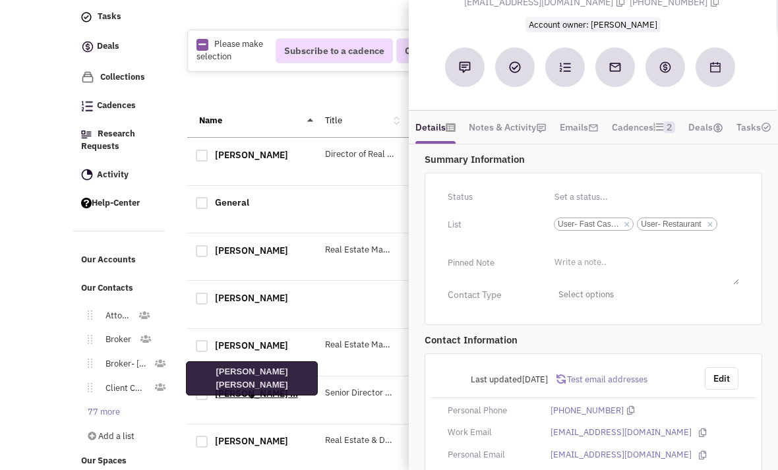
scroll to position [100, 0]
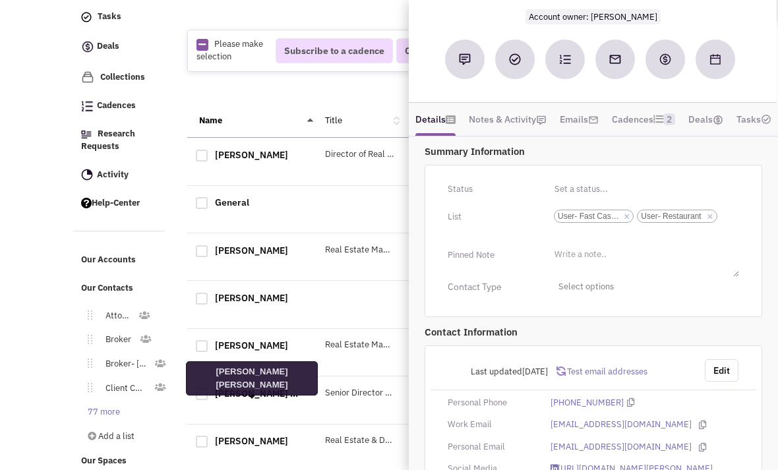
click at [621, 377] on span "Test email addresses" at bounding box center [606, 371] width 82 height 11
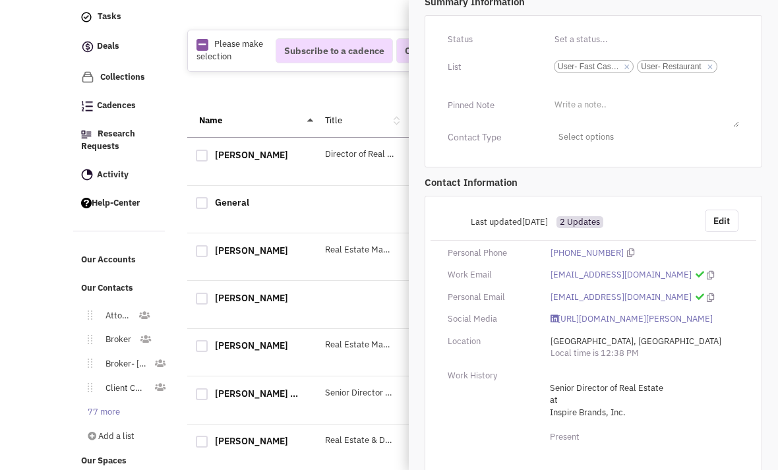
scroll to position [248, 0]
click at [706, 280] on icon at bounding box center [709, 276] width 7 height 9
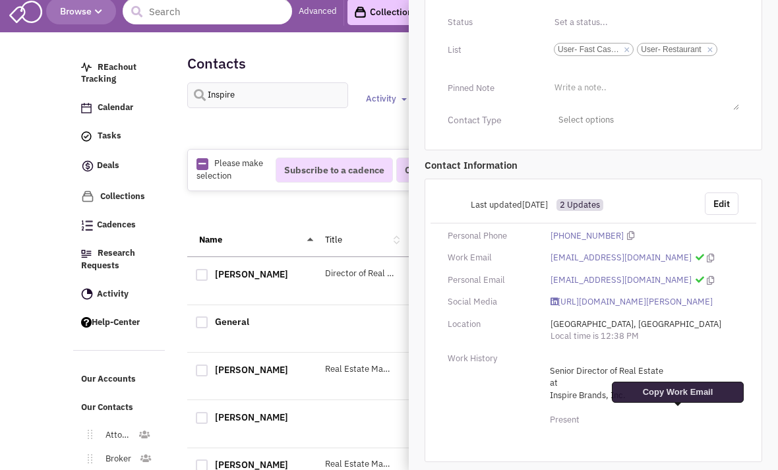
scroll to position [291, 0]
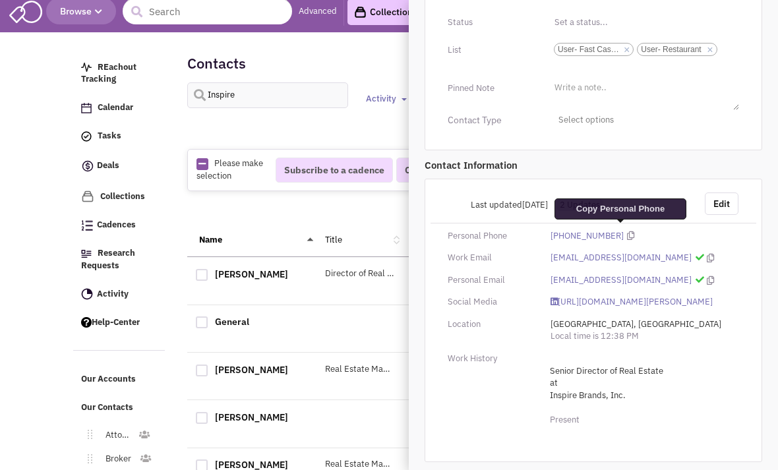
click at [627, 231] on icon at bounding box center [630, 235] width 7 height 9
